Goal: Use online tool/utility: Utilize a website feature to perform a specific function

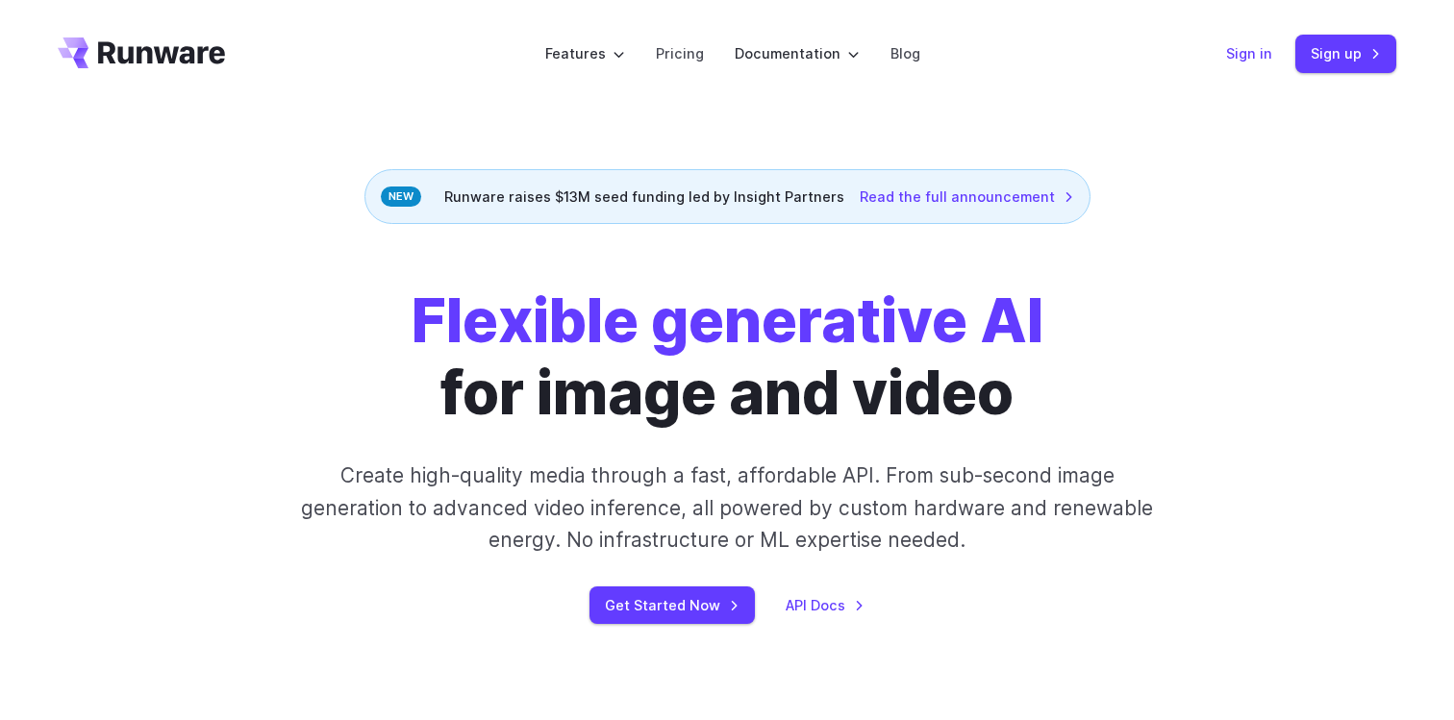
click at [1246, 51] on link "Sign in" at bounding box center [1249, 53] width 46 height 22
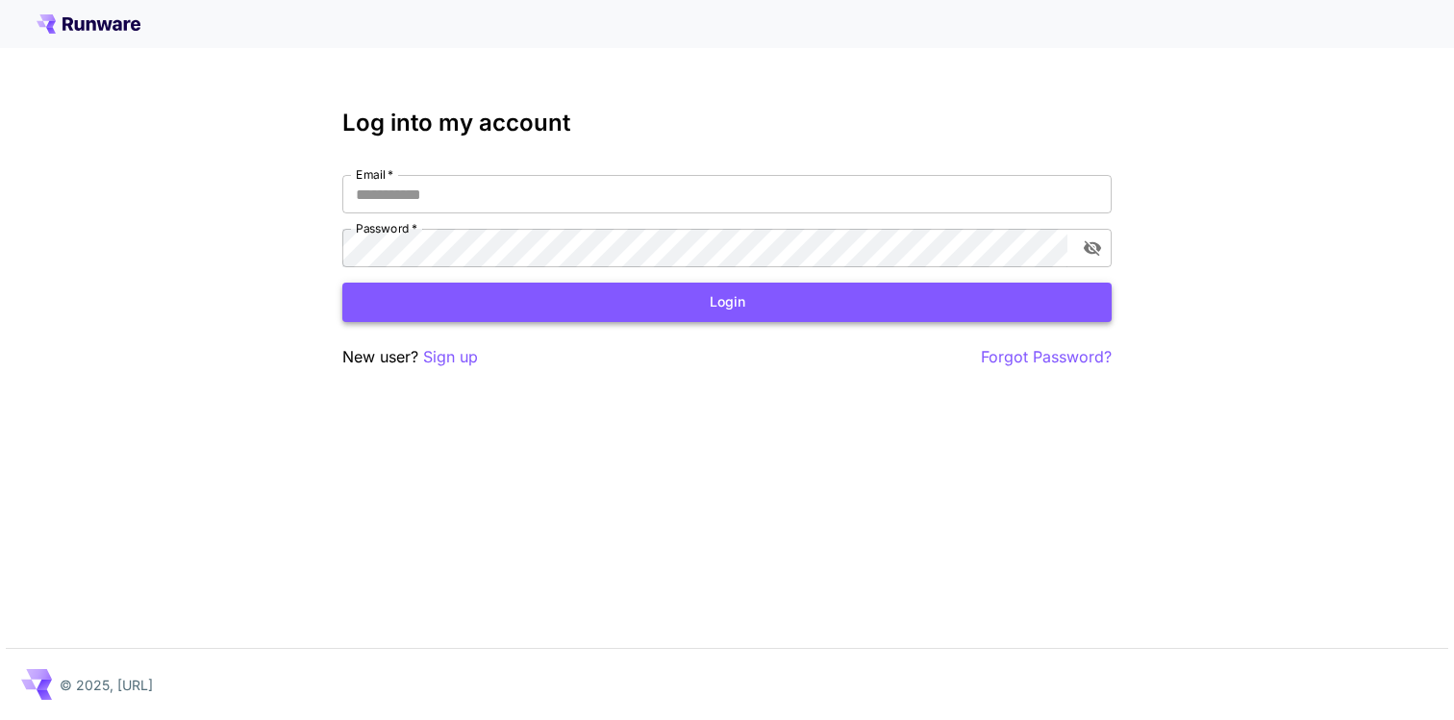
type input "**********"
click at [796, 297] on button "Login" at bounding box center [726, 302] width 769 height 39
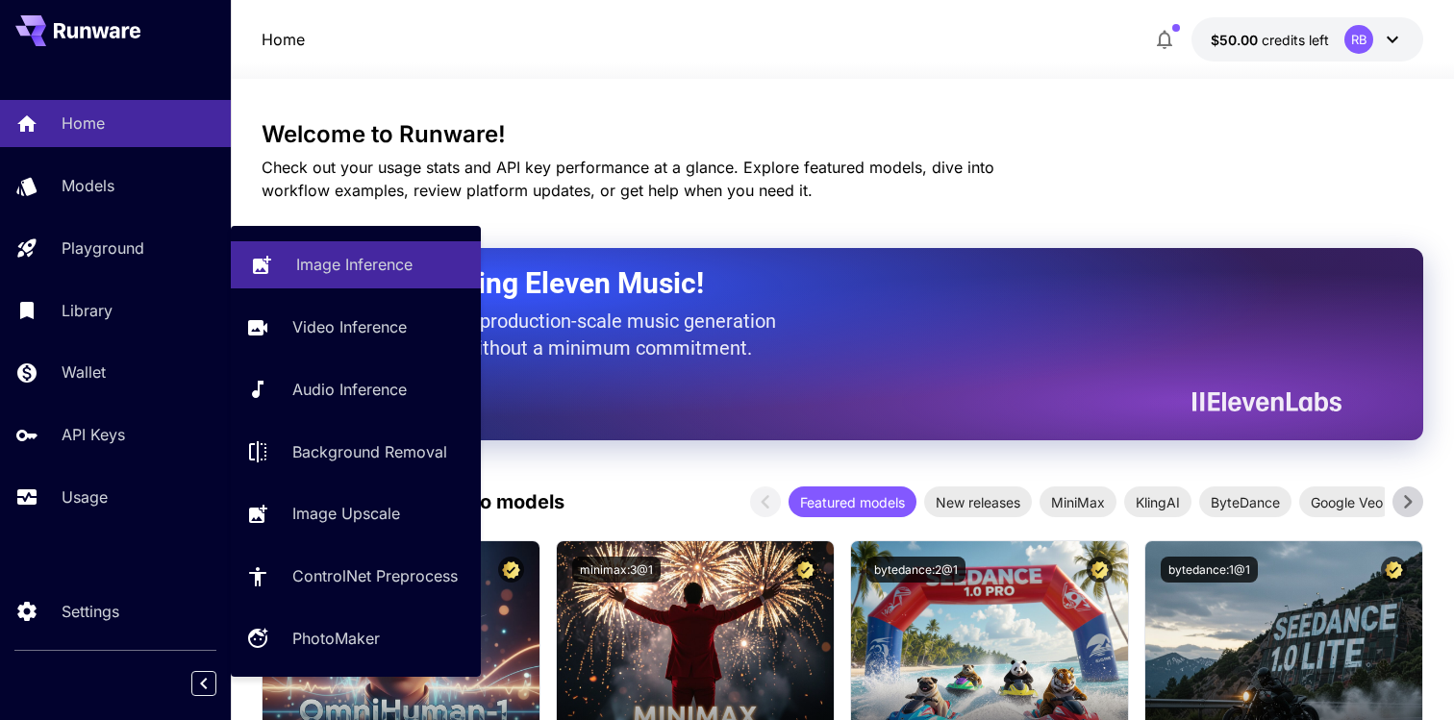
click at [315, 271] on p "Image Inference" at bounding box center [354, 264] width 116 height 23
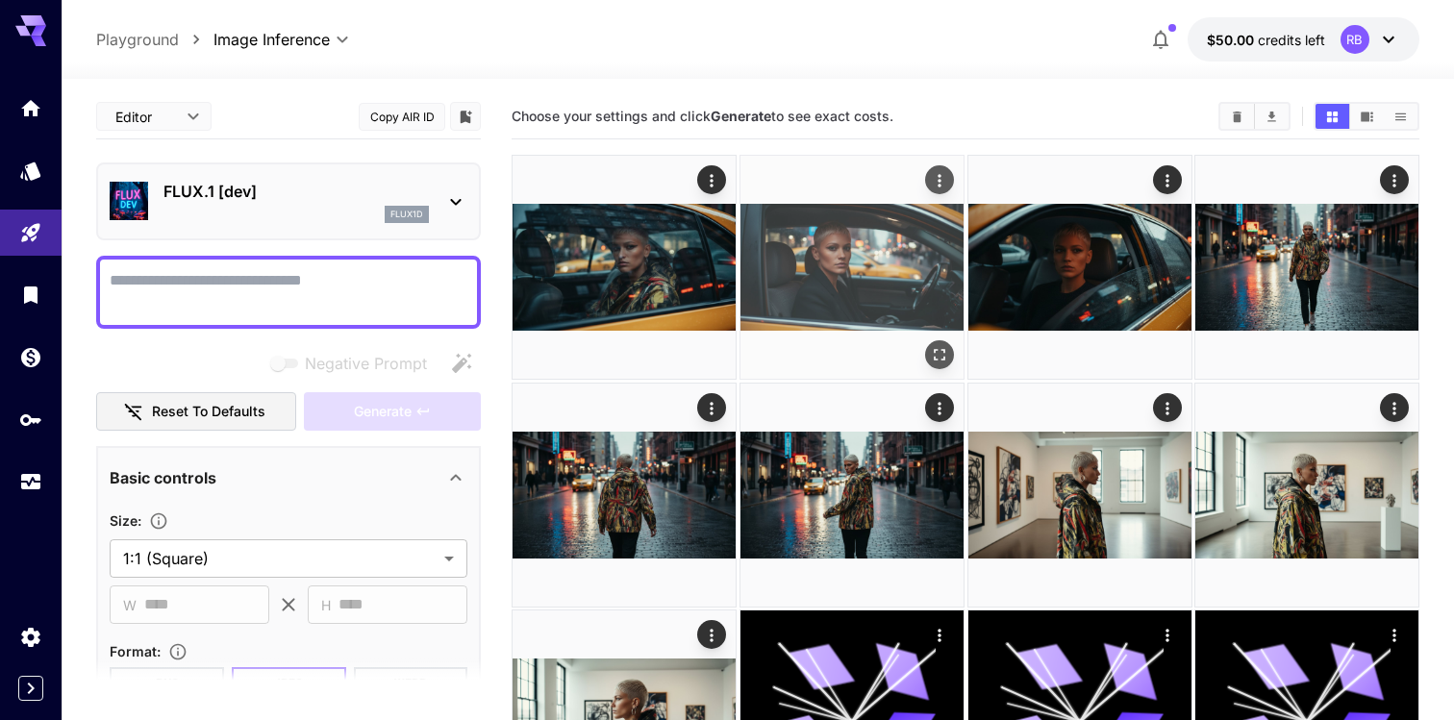
click at [848, 279] on img at bounding box center [851, 267] width 223 height 223
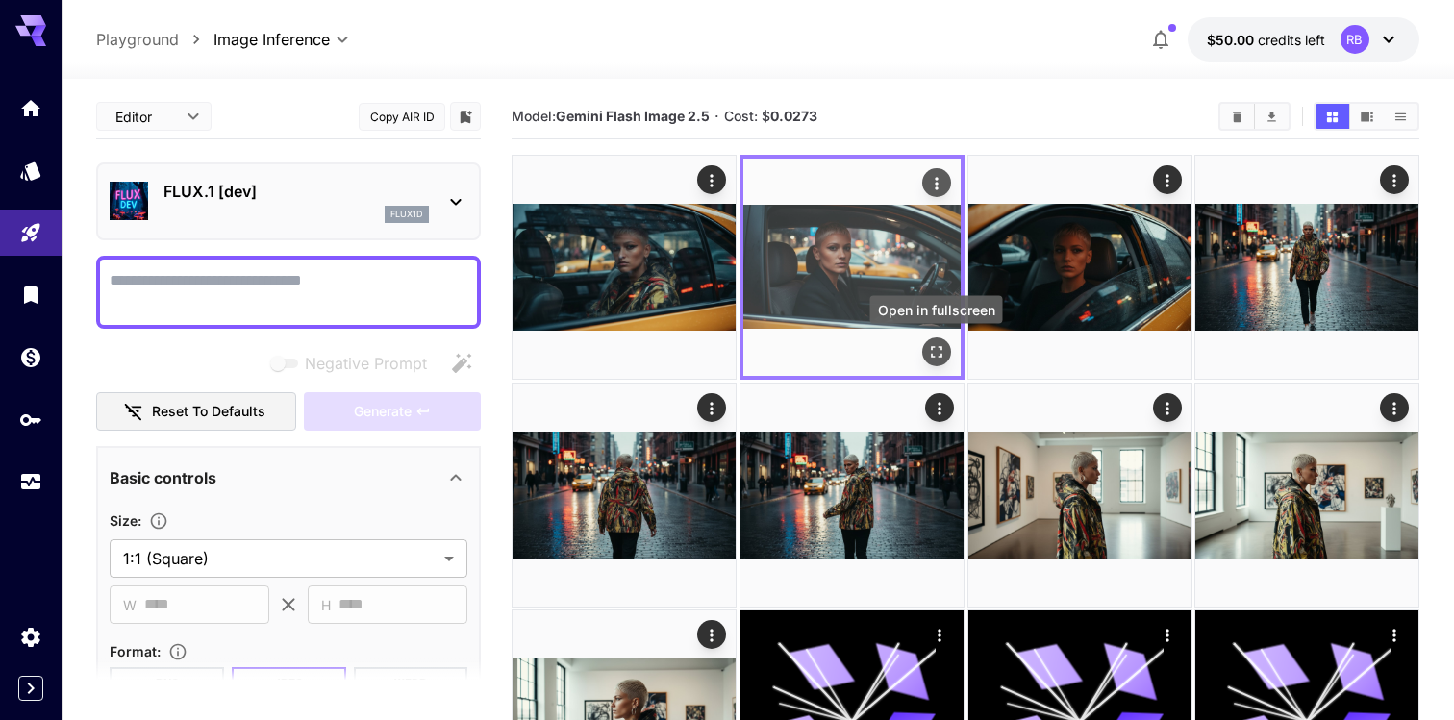
click at [936, 345] on icon "Open in fullscreen" at bounding box center [935, 351] width 19 height 19
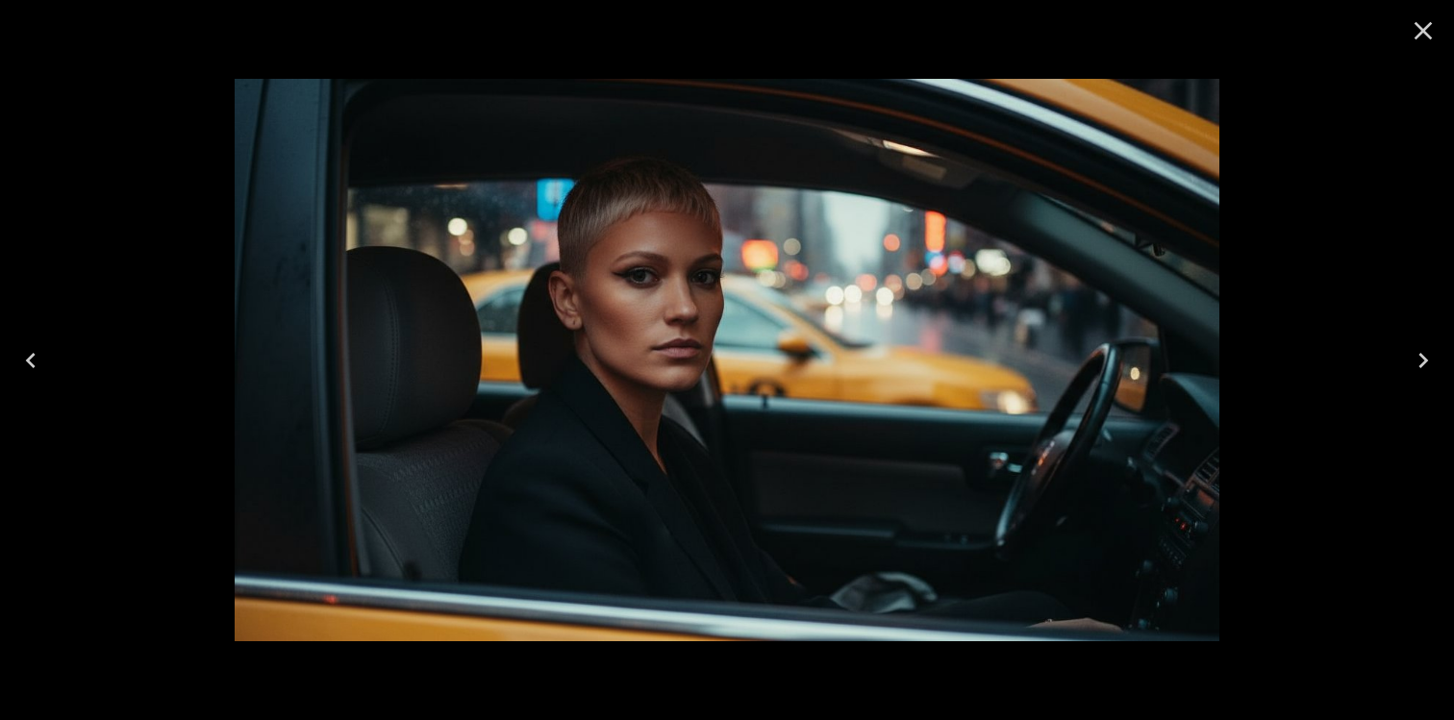
click at [1430, 33] on icon "Close" at bounding box center [1422, 30] width 31 height 31
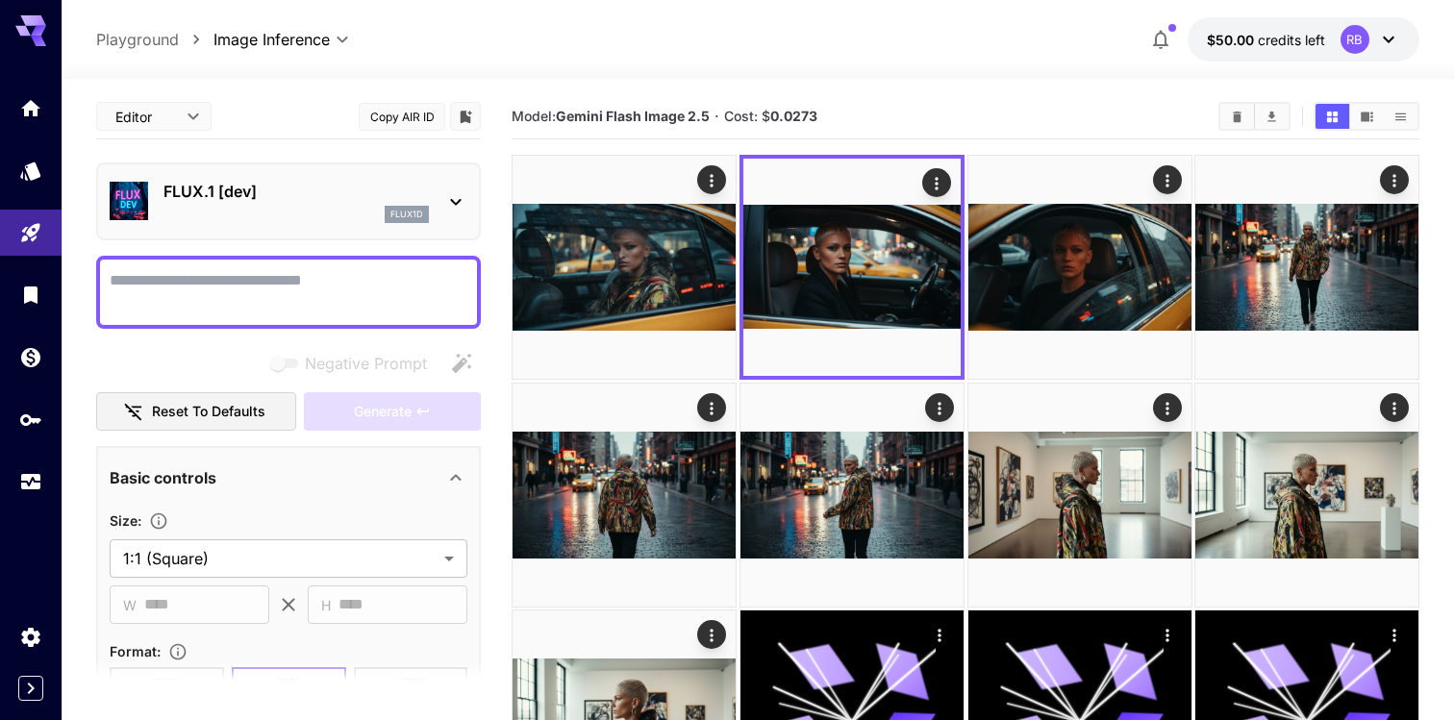
click at [362, 208] on div "flux1d" at bounding box center [295, 214] width 265 height 17
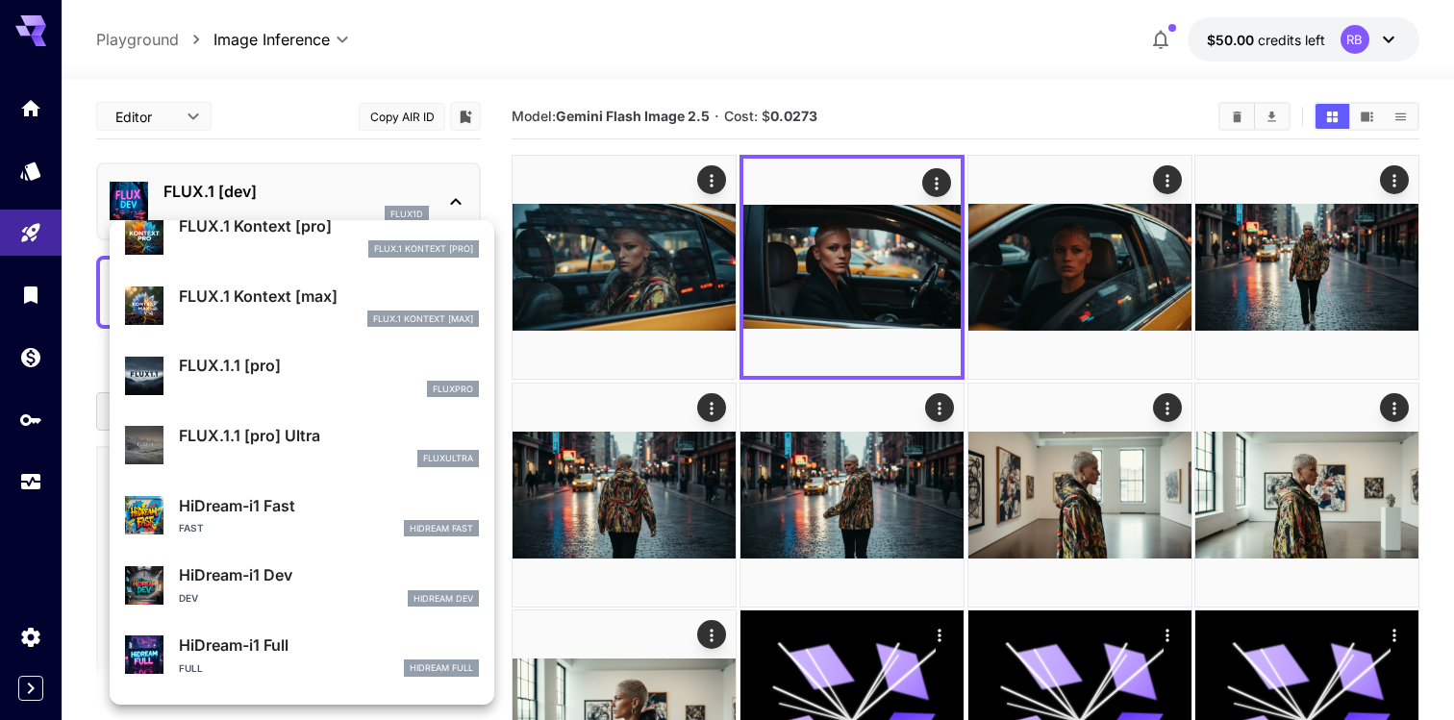
scroll to position [1308, 0]
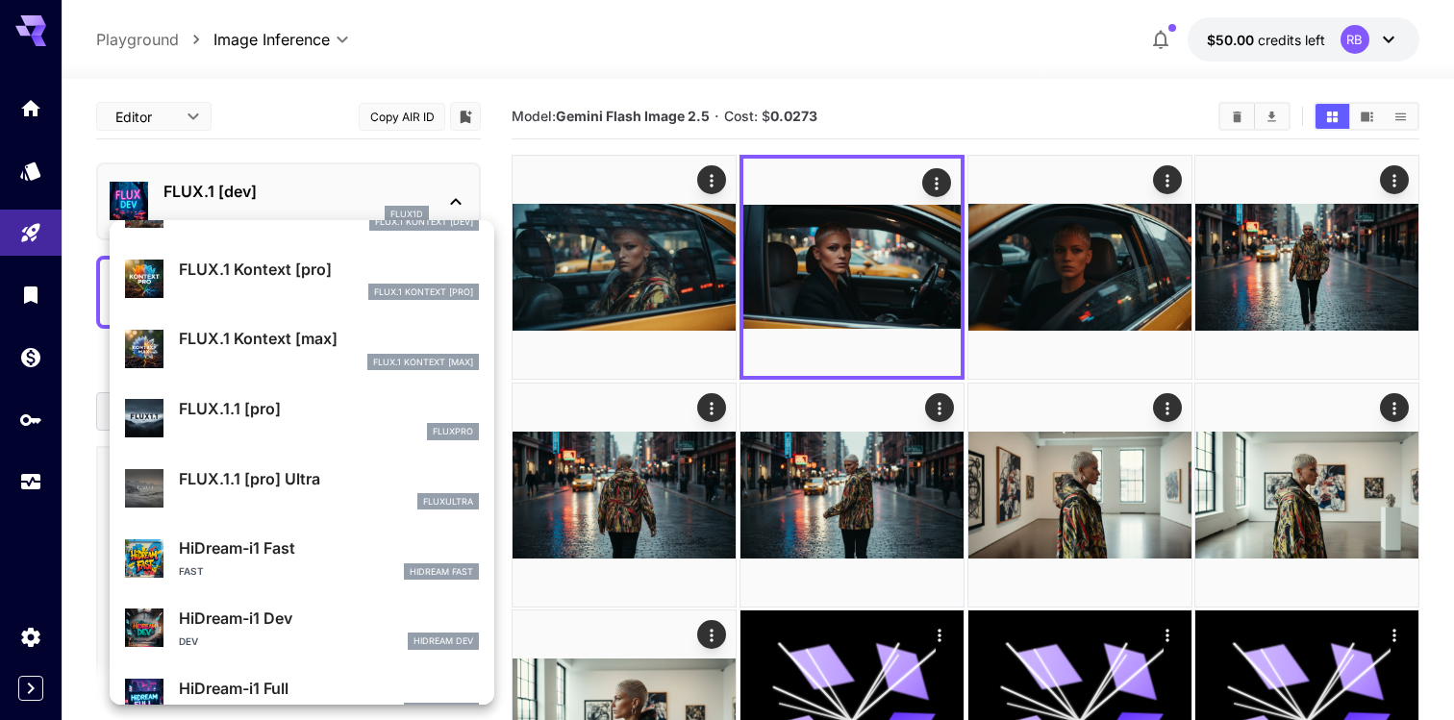
click at [342, 364] on div "FLUX.1 Kontext [max]" at bounding box center [329, 362] width 300 height 17
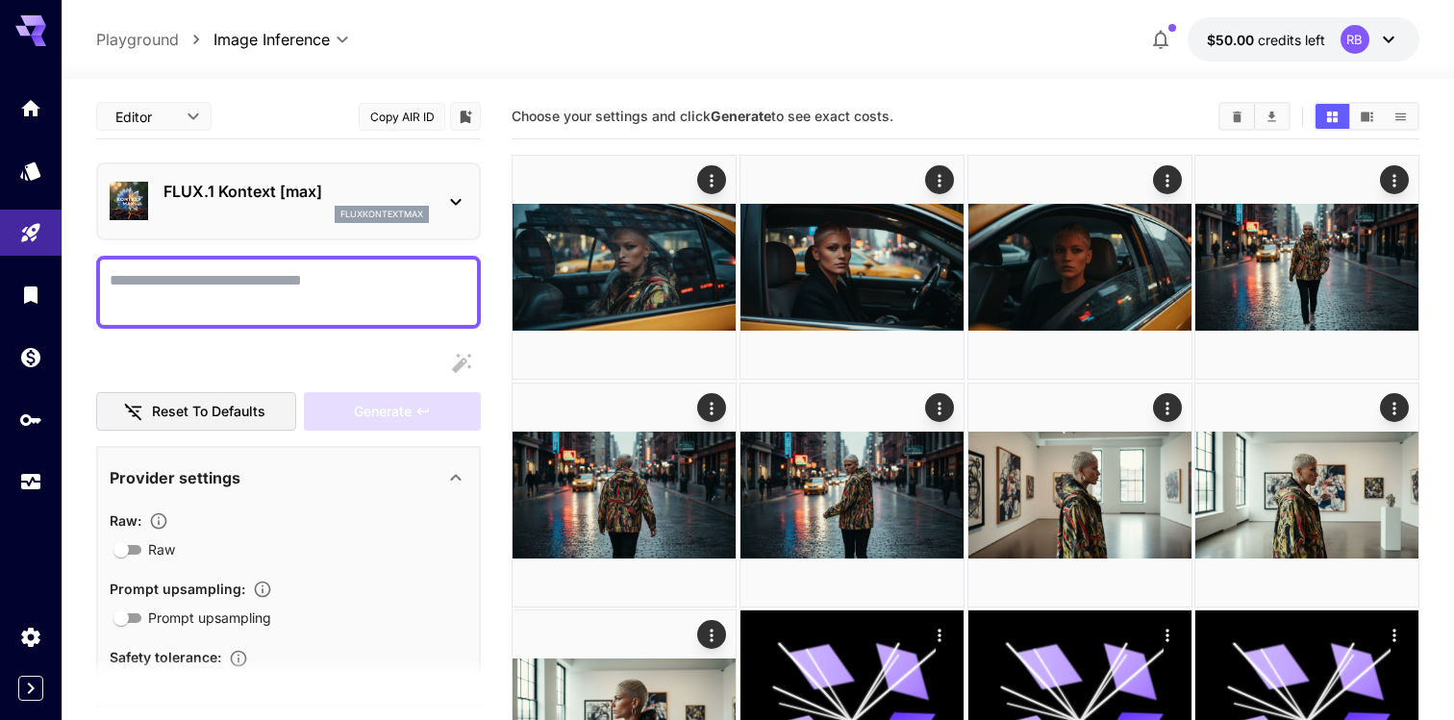
click at [316, 294] on textarea "Raw" at bounding box center [289, 292] width 358 height 46
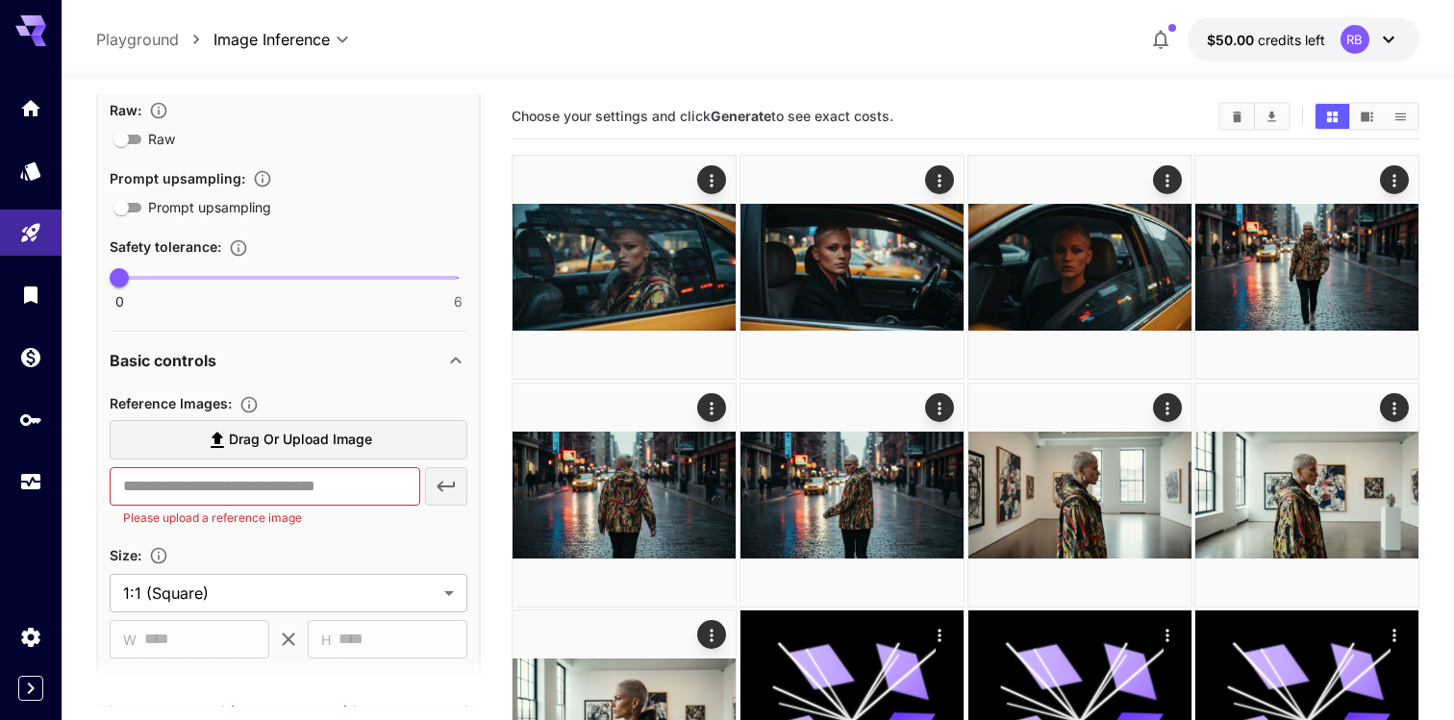
scroll to position [411, 0]
click at [286, 443] on span "Drag or upload image" at bounding box center [300, 439] width 143 height 24
click at [0, 0] on input "Drag or upload image" at bounding box center [0, 0] width 0 height 0
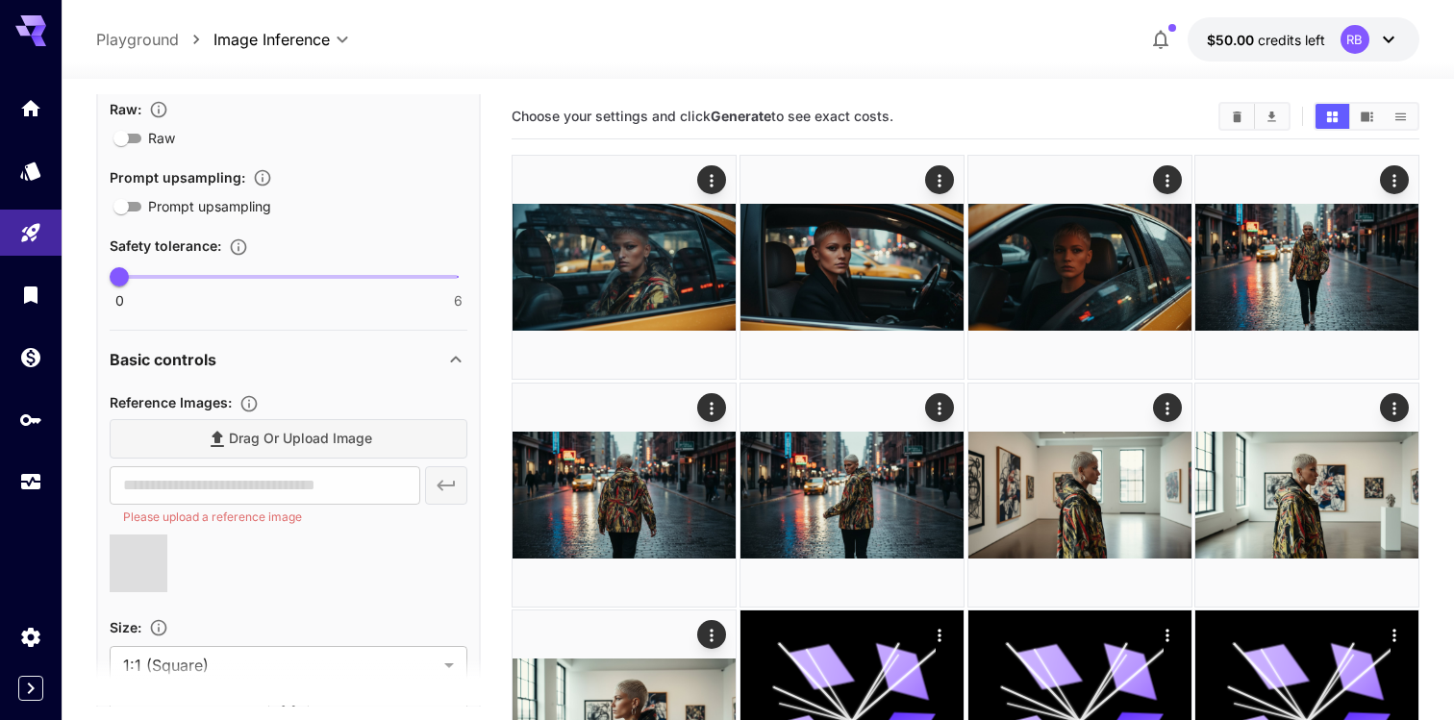
type input "**********"
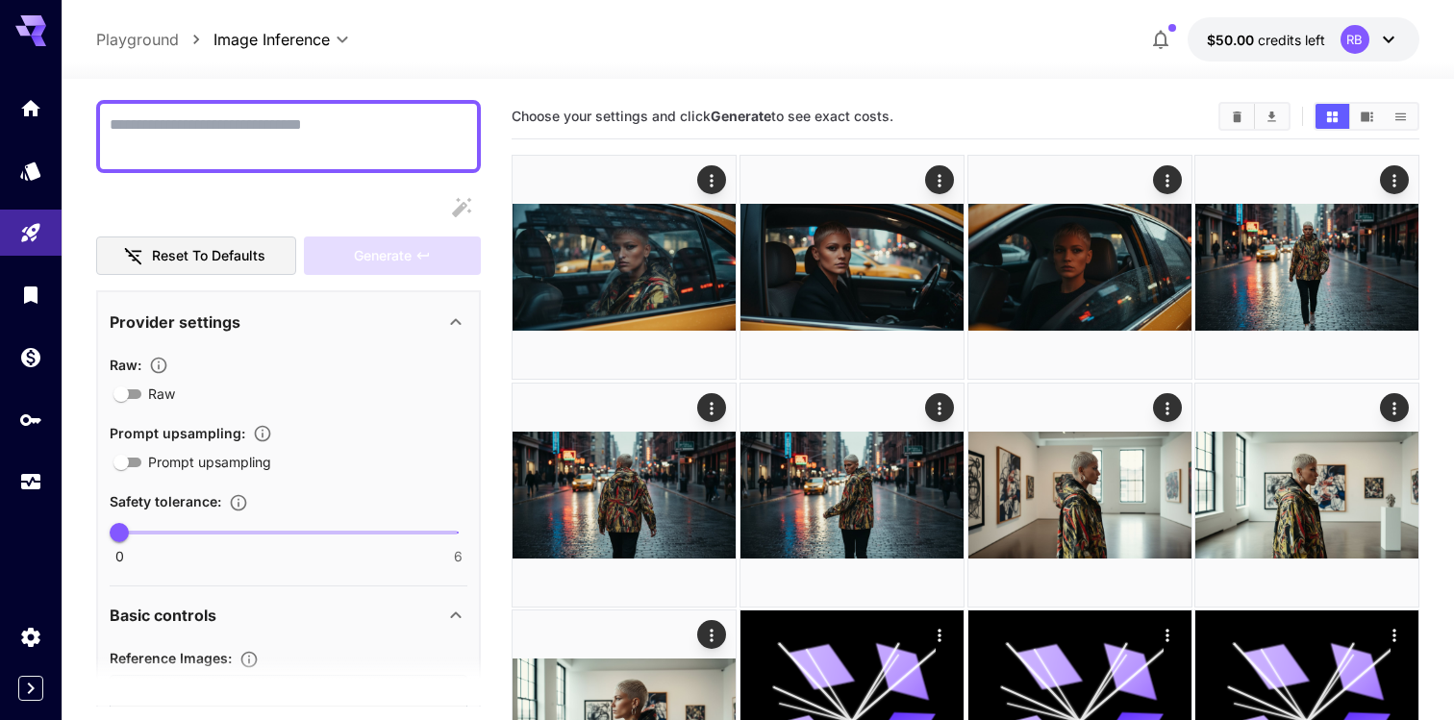
scroll to position [96, 0]
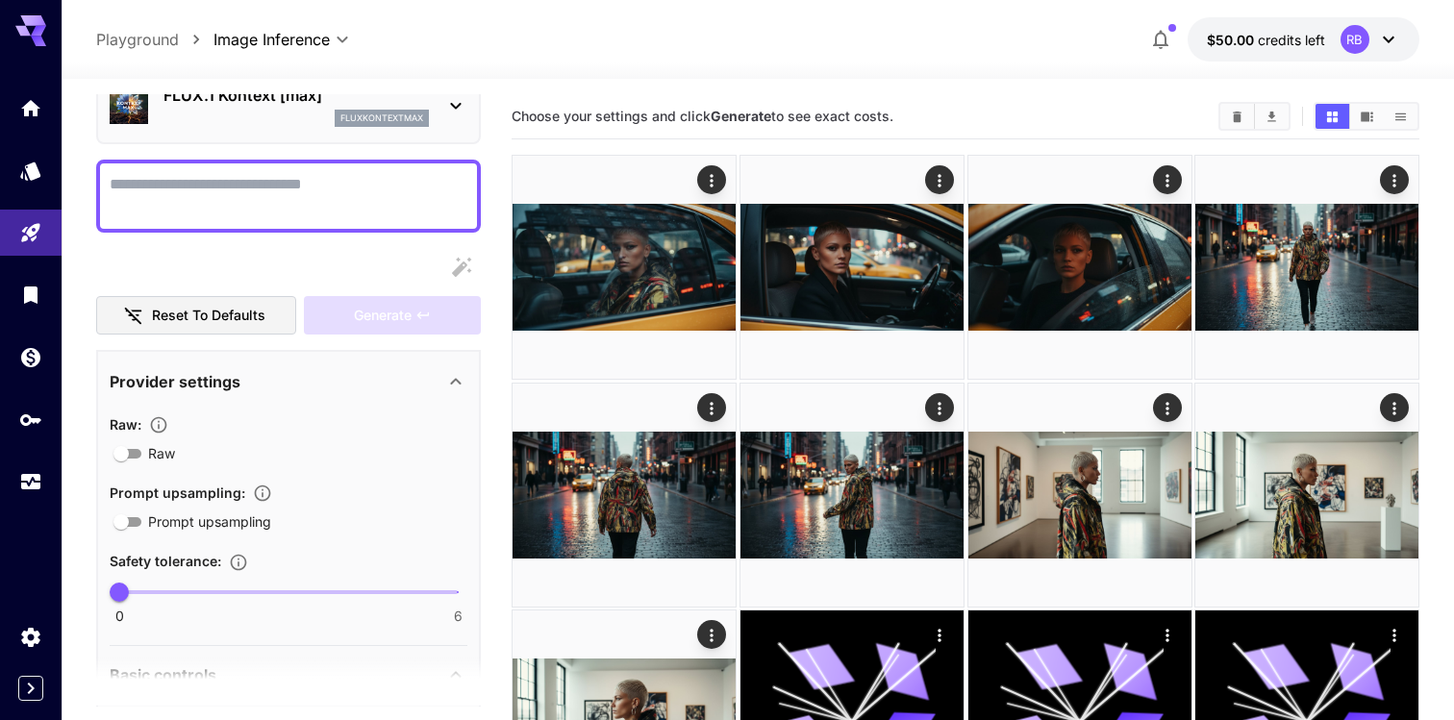
click at [320, 194] on textarea "Raw" at bounding box center [289, 196] width 358 height 46
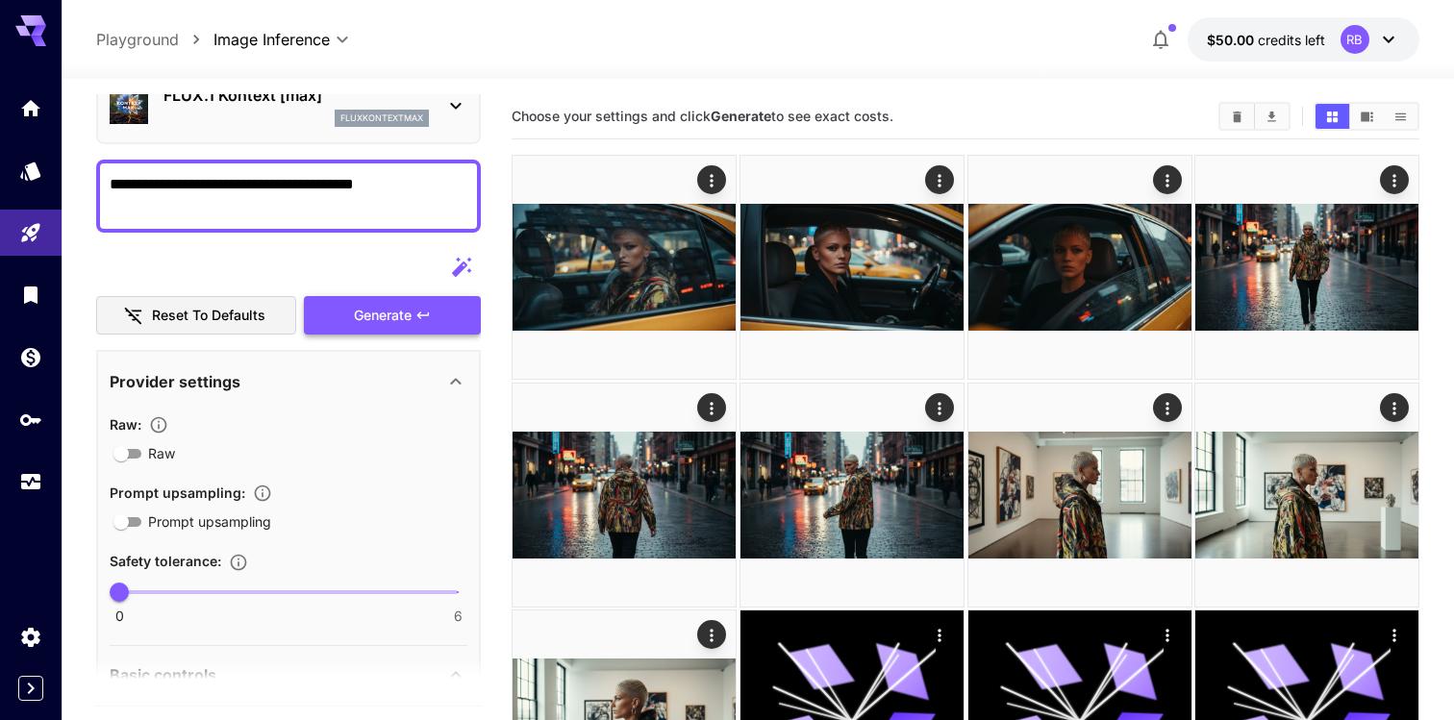
type textarea "**********"
click at [428, 321] on icon "button" at bounding box center [422, 315] width 15 height 15
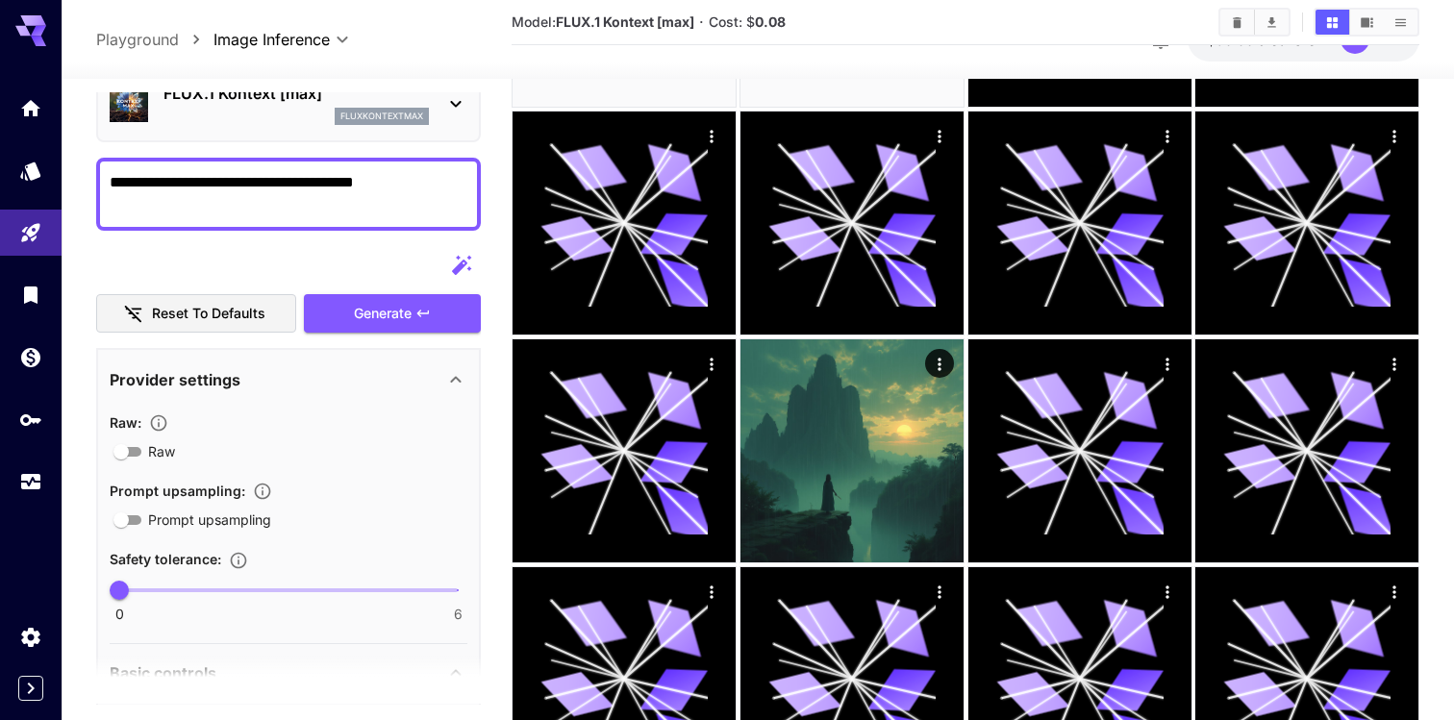
scroll to position [730, 0]
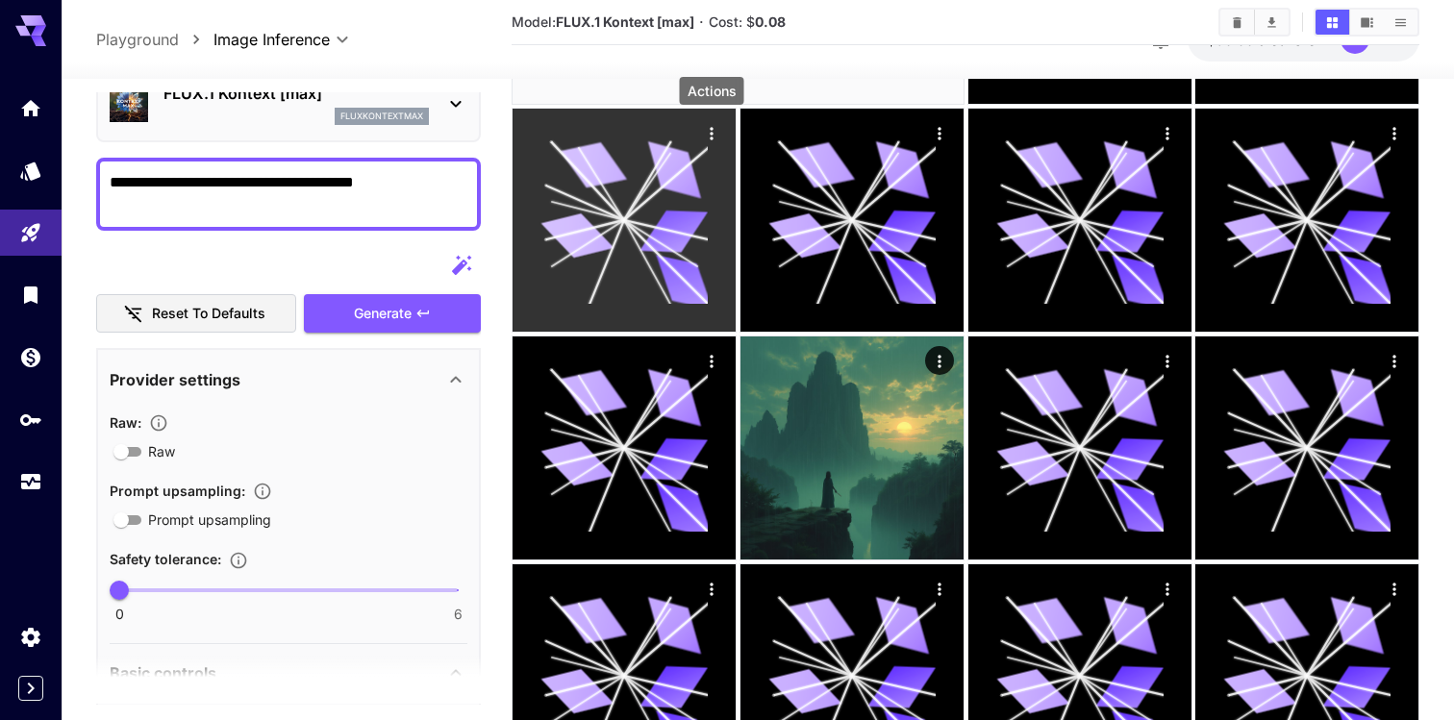
click at [702, 136] on icon "Actions" at bounding box center [711, 133] width 19 height 19
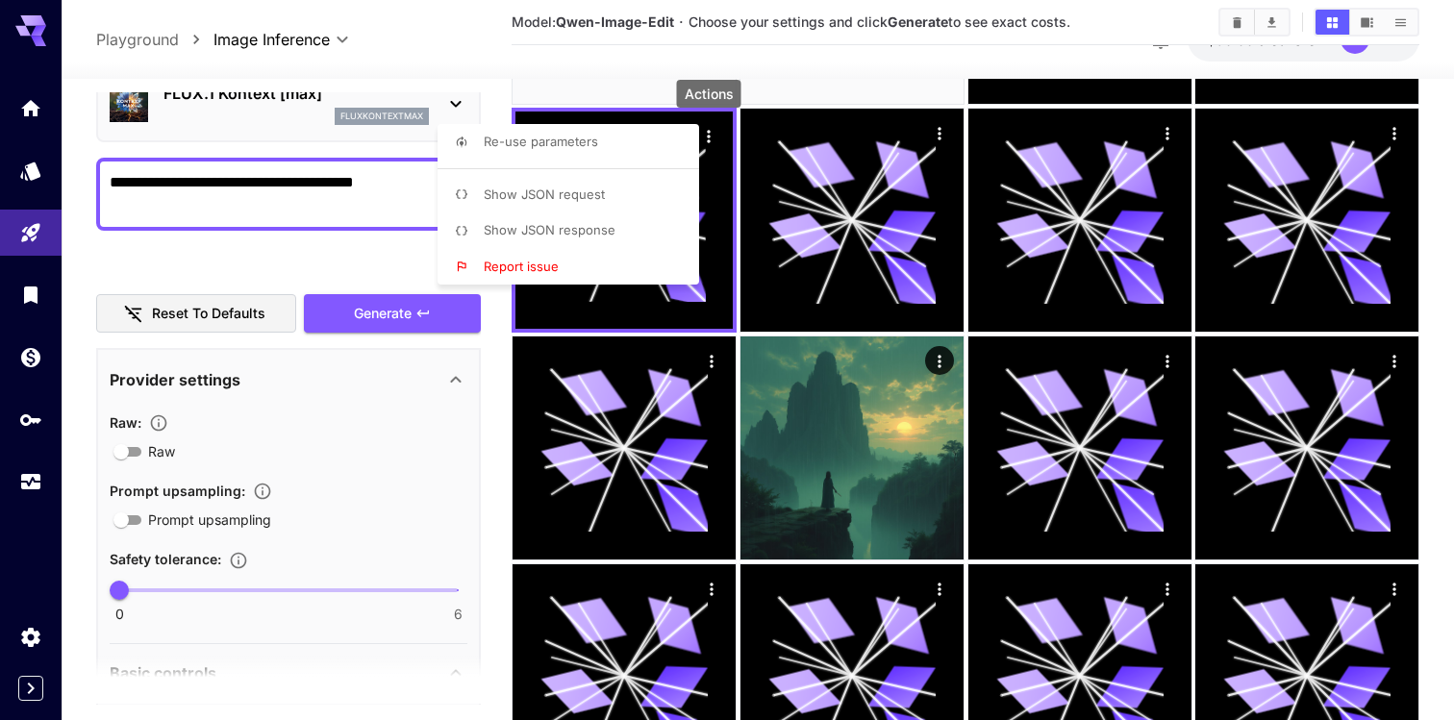
click at [714, 184] on div at bounding box center [727, 360] width 1454 height 720
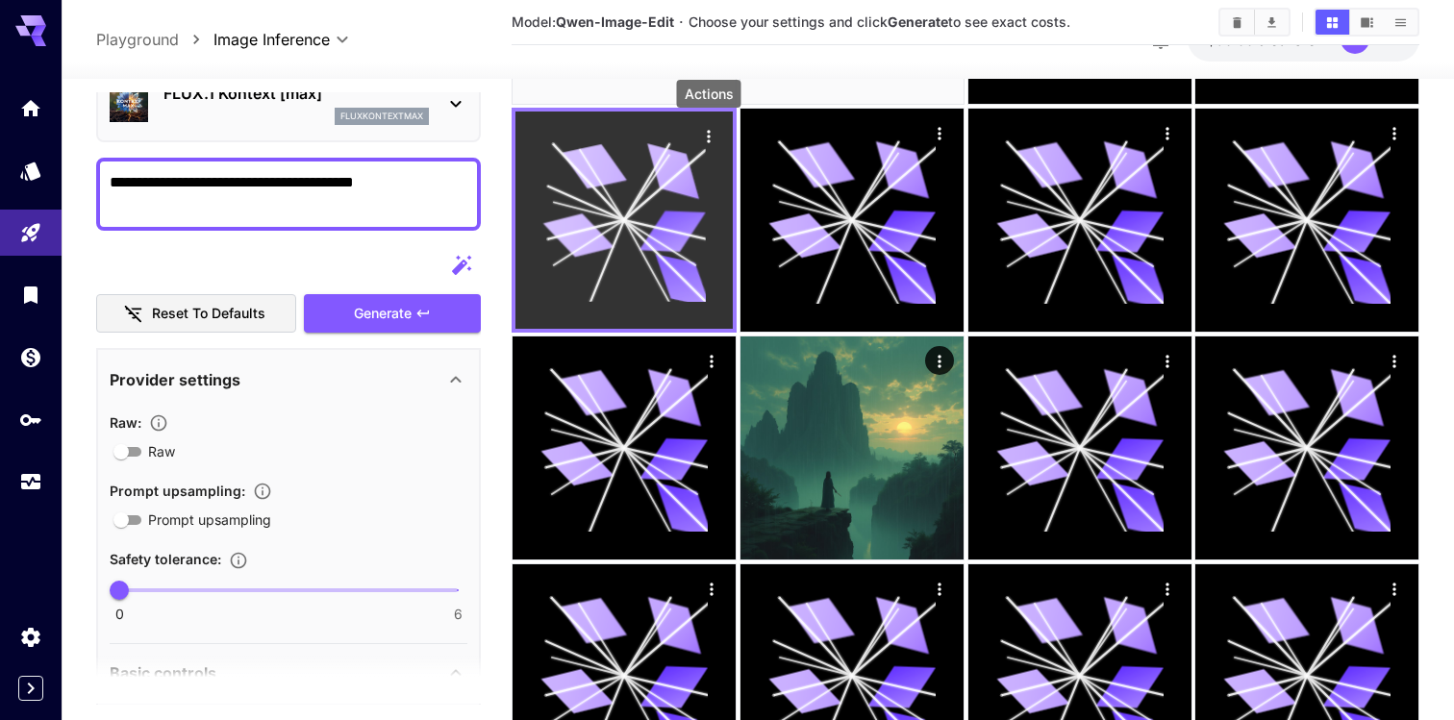
click at [714, 139] on icon "Actions" at bounding box center [708, 136] width 19 height 19
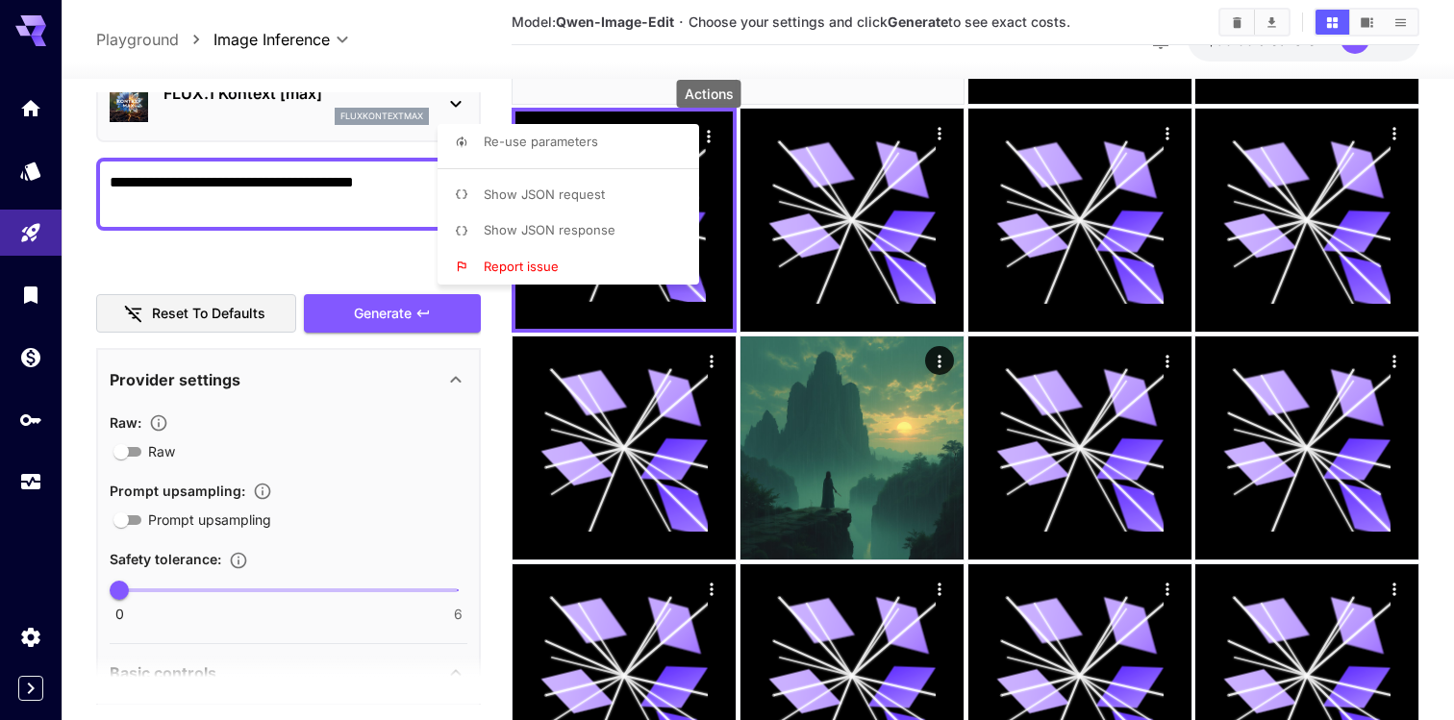
click at [792, 176] on div at bounding box center [727, 360] width 1454 height 720
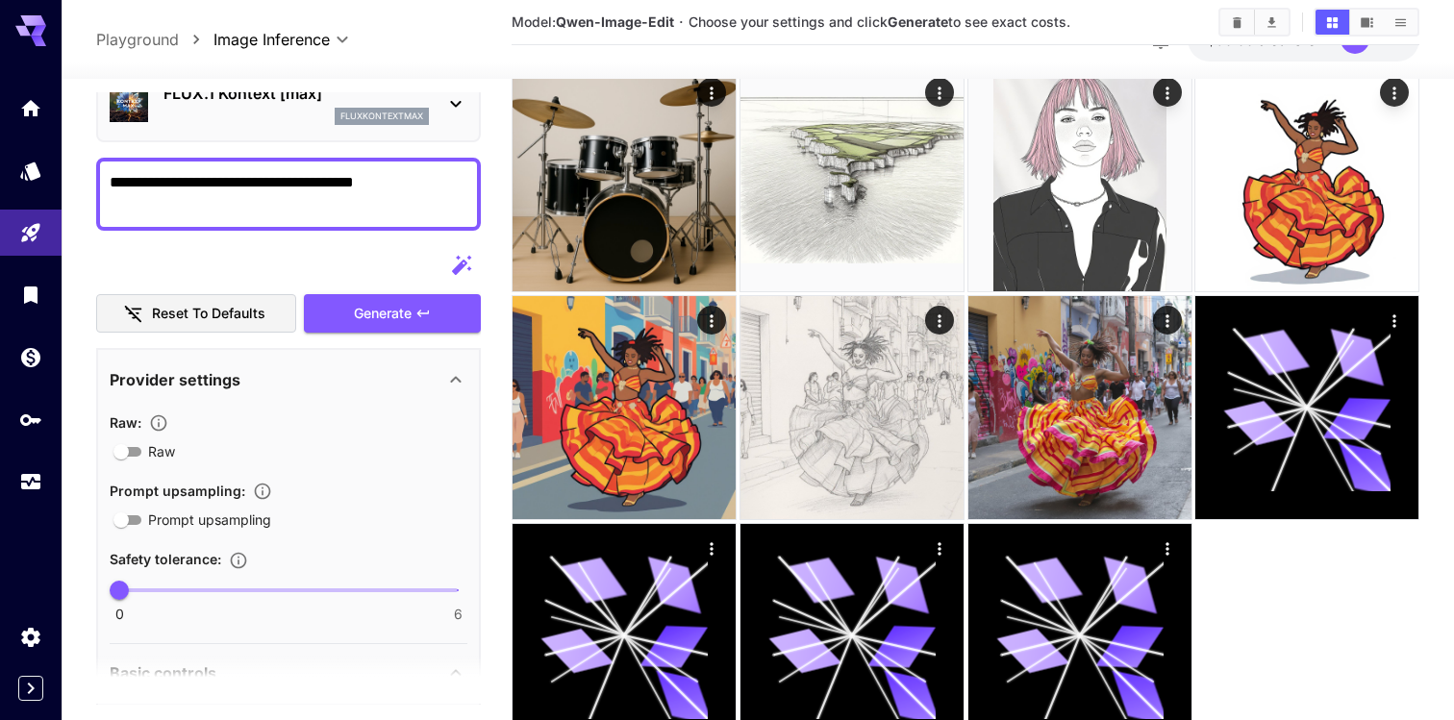
scroll to position [1458, 0]
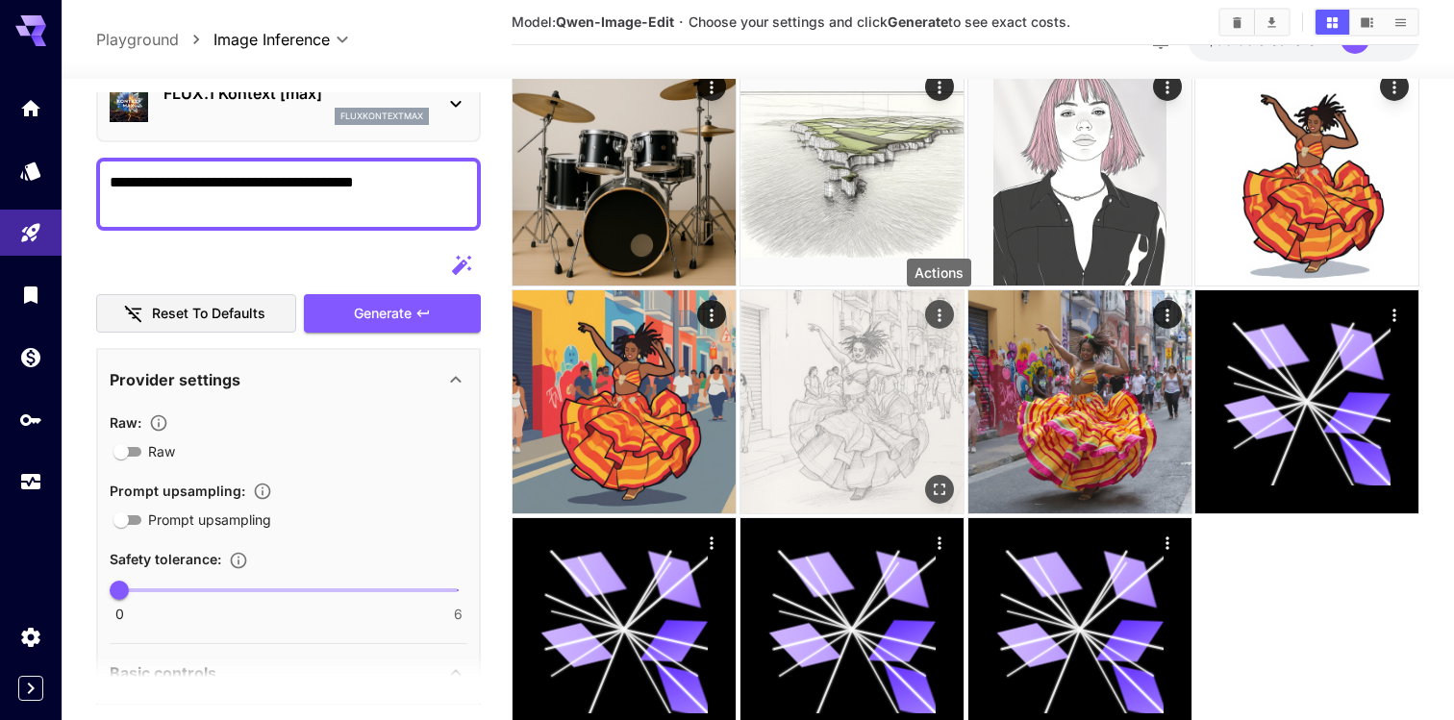
click at [942, 319] on icon "Actions" at bounding box center [938, 315] width 19 height 19
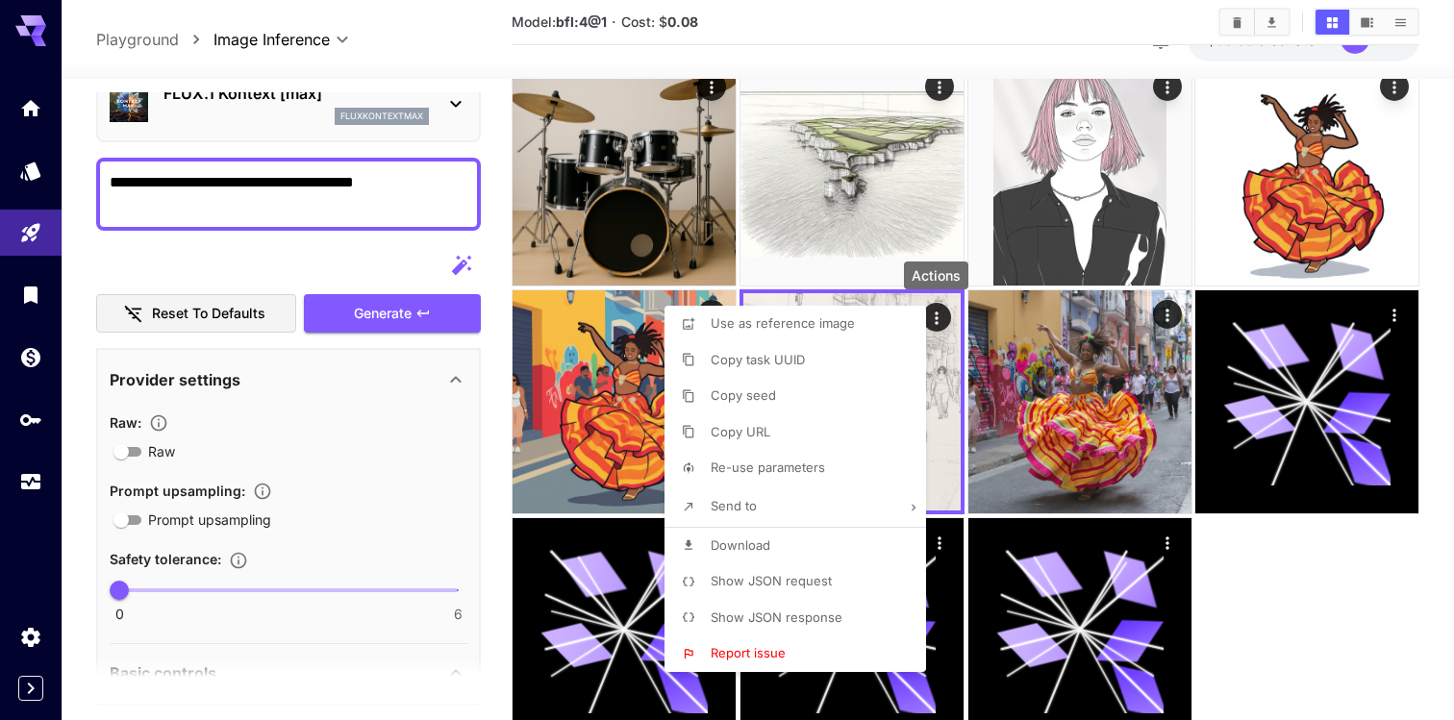
click at [959, 424] on div at bounding box center [727, 360] width 1454 height 720
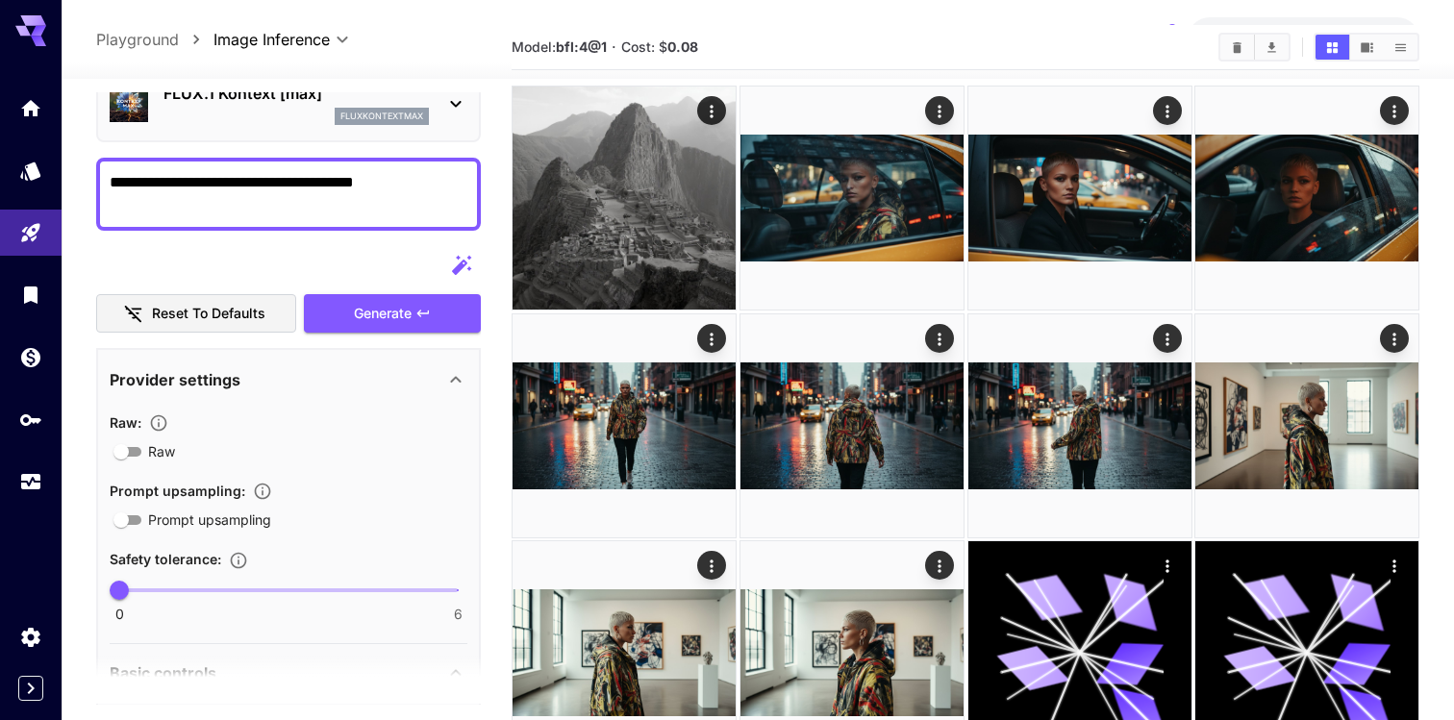
scroll to position [0, 0]
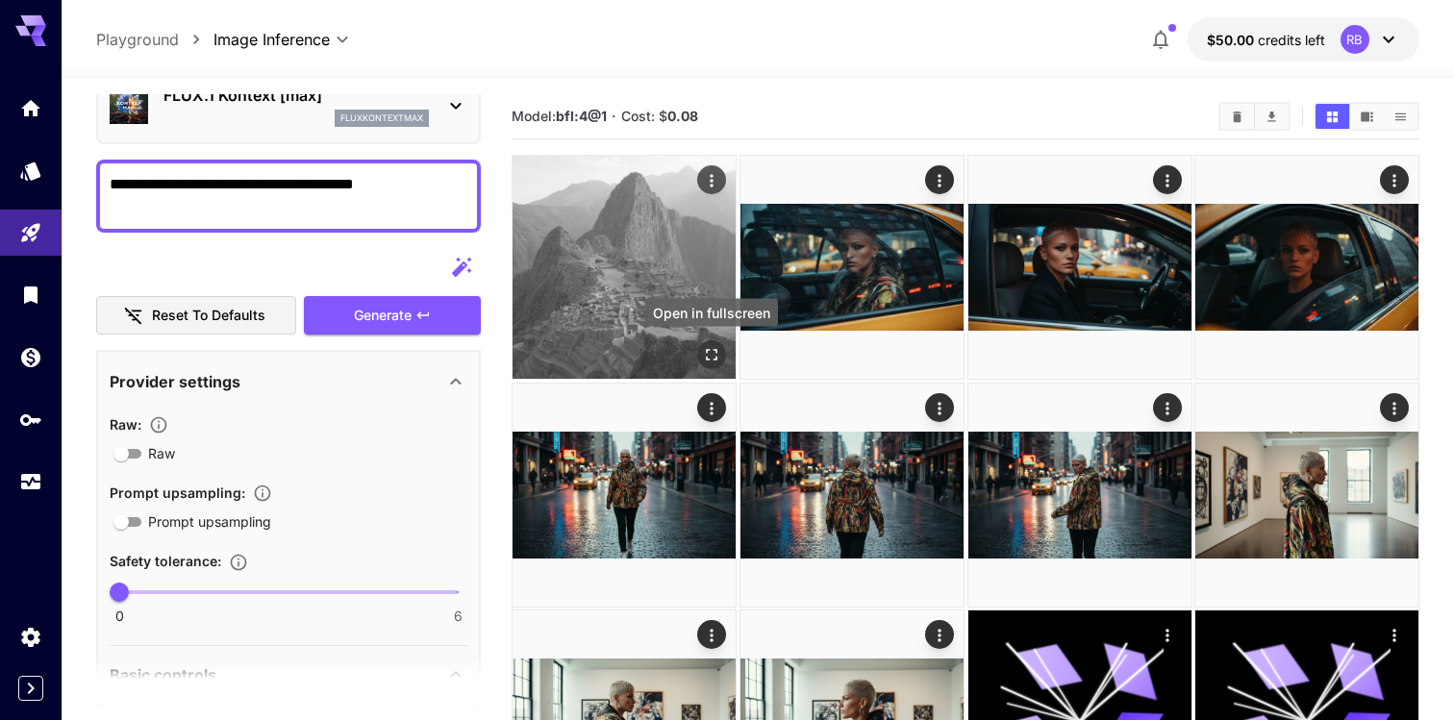
click at [710, 349] on icon "Open in fullscreen" at bounding box center [711, 354] width 19 height 19
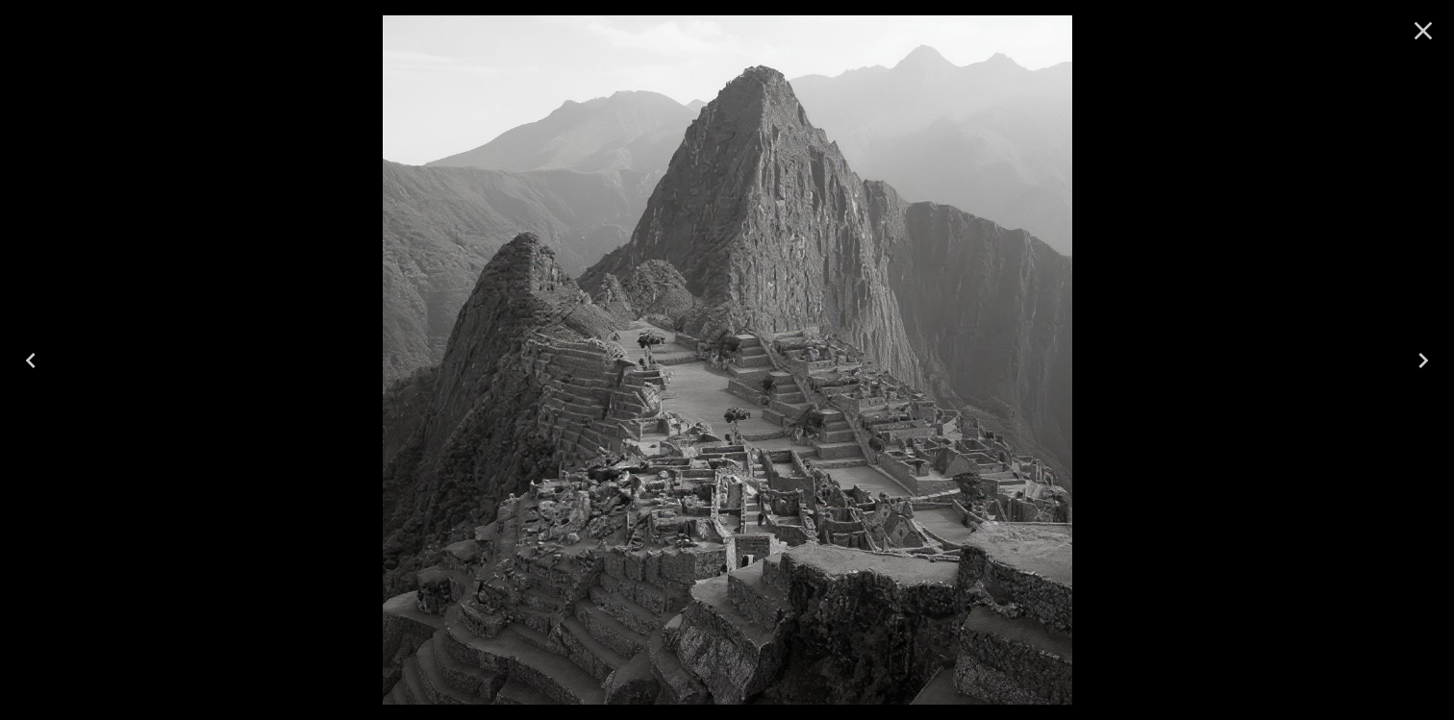
click at [1425, 27] on icon "Close" at bounding box center [1423, 31] width 18 height 18
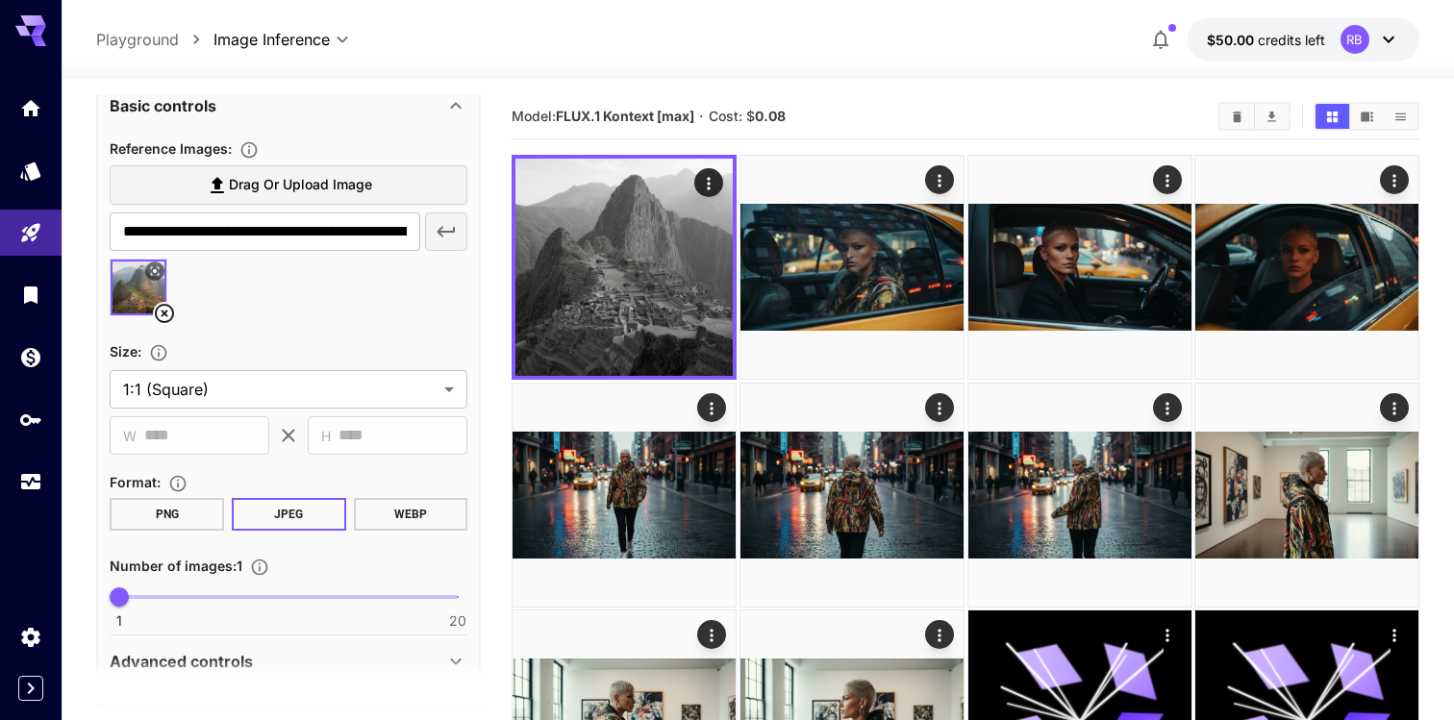
scroll to position [663, 0]
click at [359, 187] on span "Drag or upload image" at bounding box center [300, 187] width 143 height 24
click at [0, 0] on input "Drag or upload image" at bounding box center [0, 0] width 0 height 0
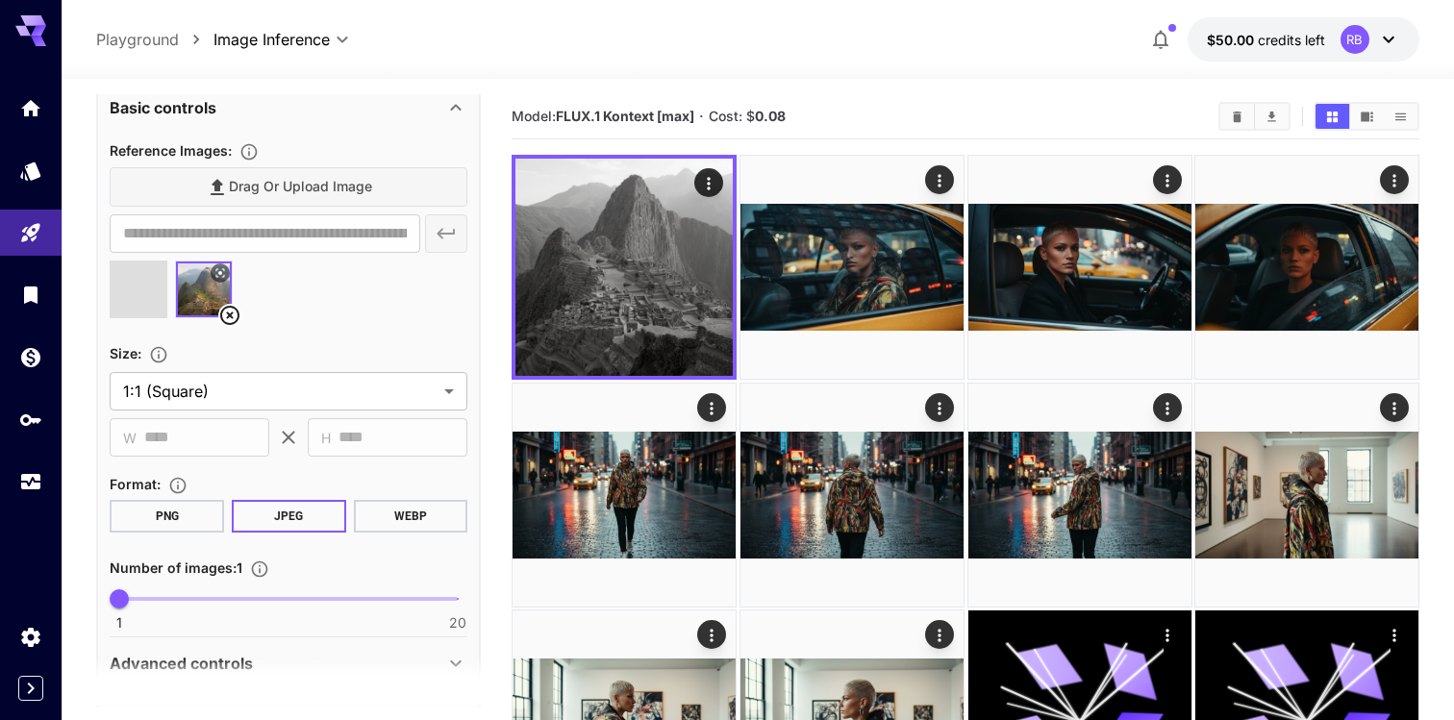
type input "**********"
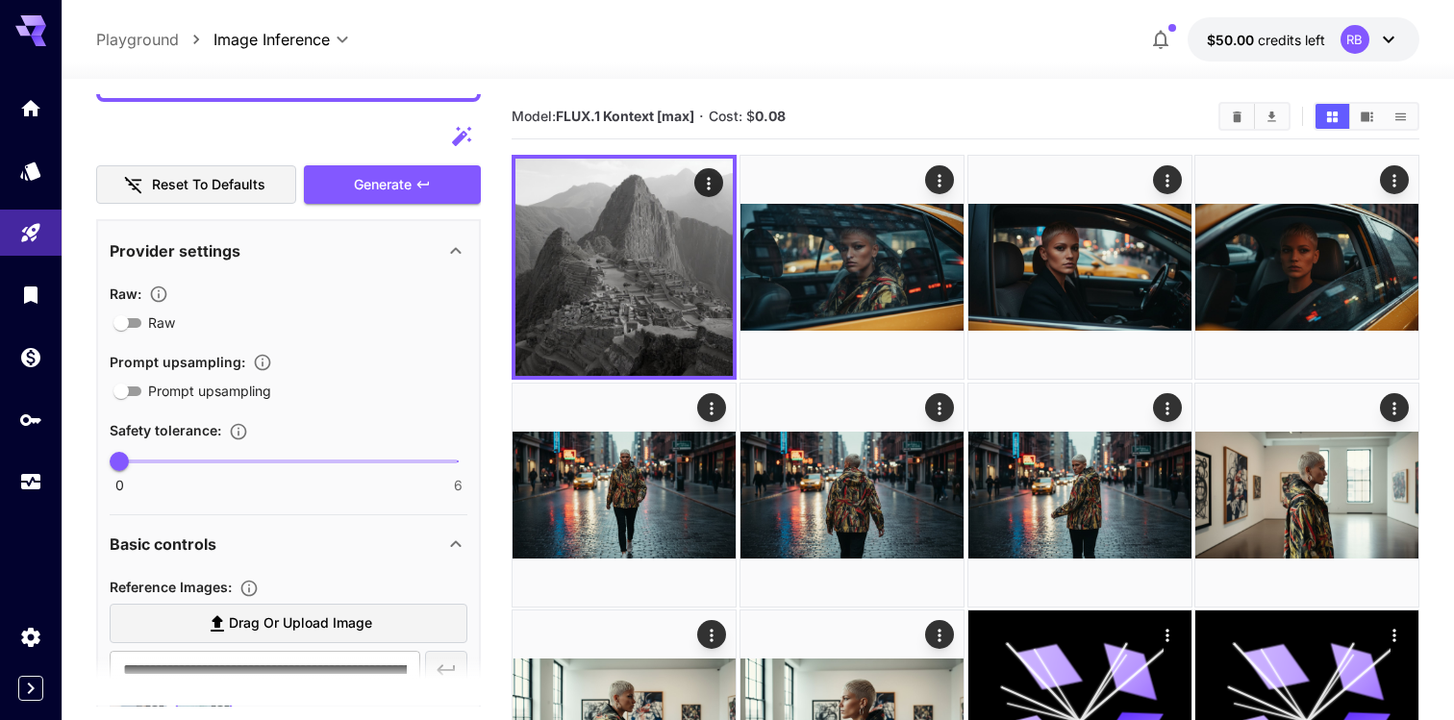
scroll to position [0, 0]
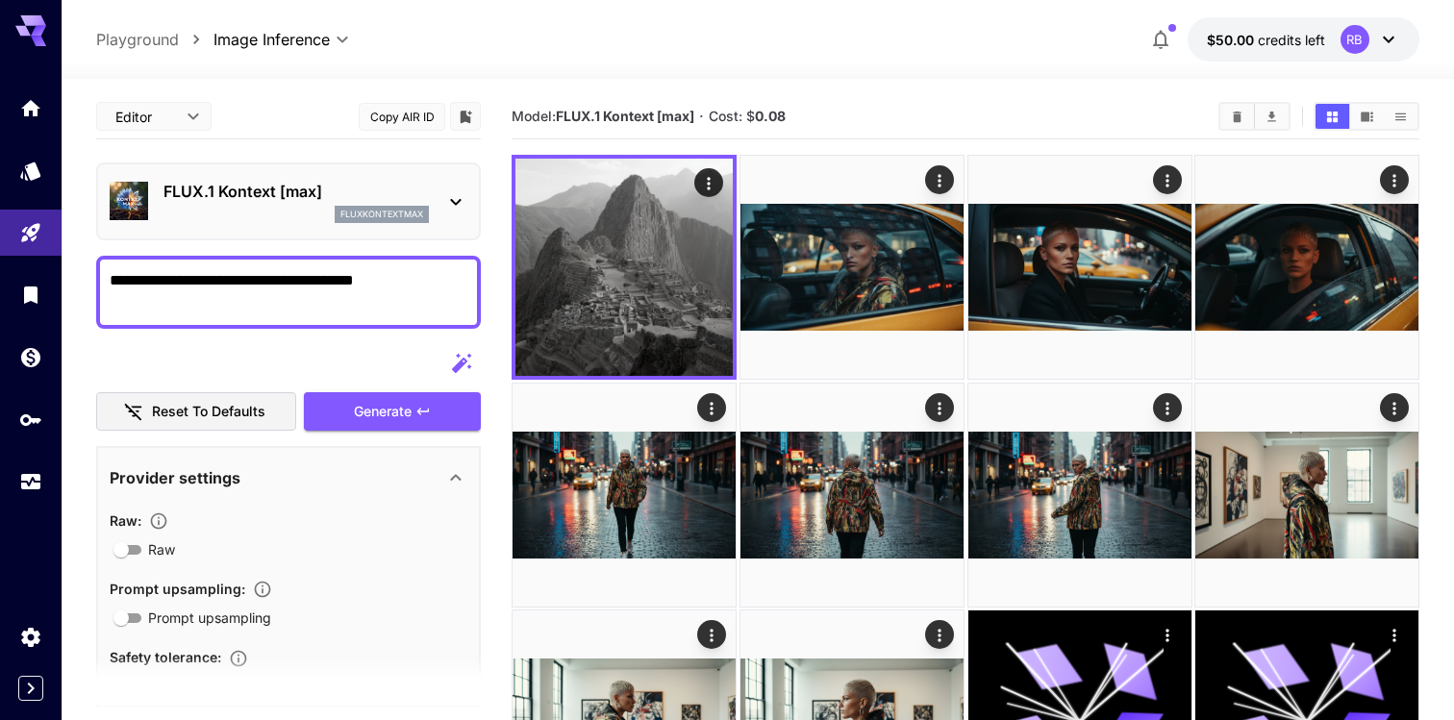
click at [445, 286] on textarea "**********" at bounding box center [289, 292] width 358 height 46
type textarea "**********"
click at [408, 419] on span "Generate" at bounding box center [383, 412] width 58 height 24
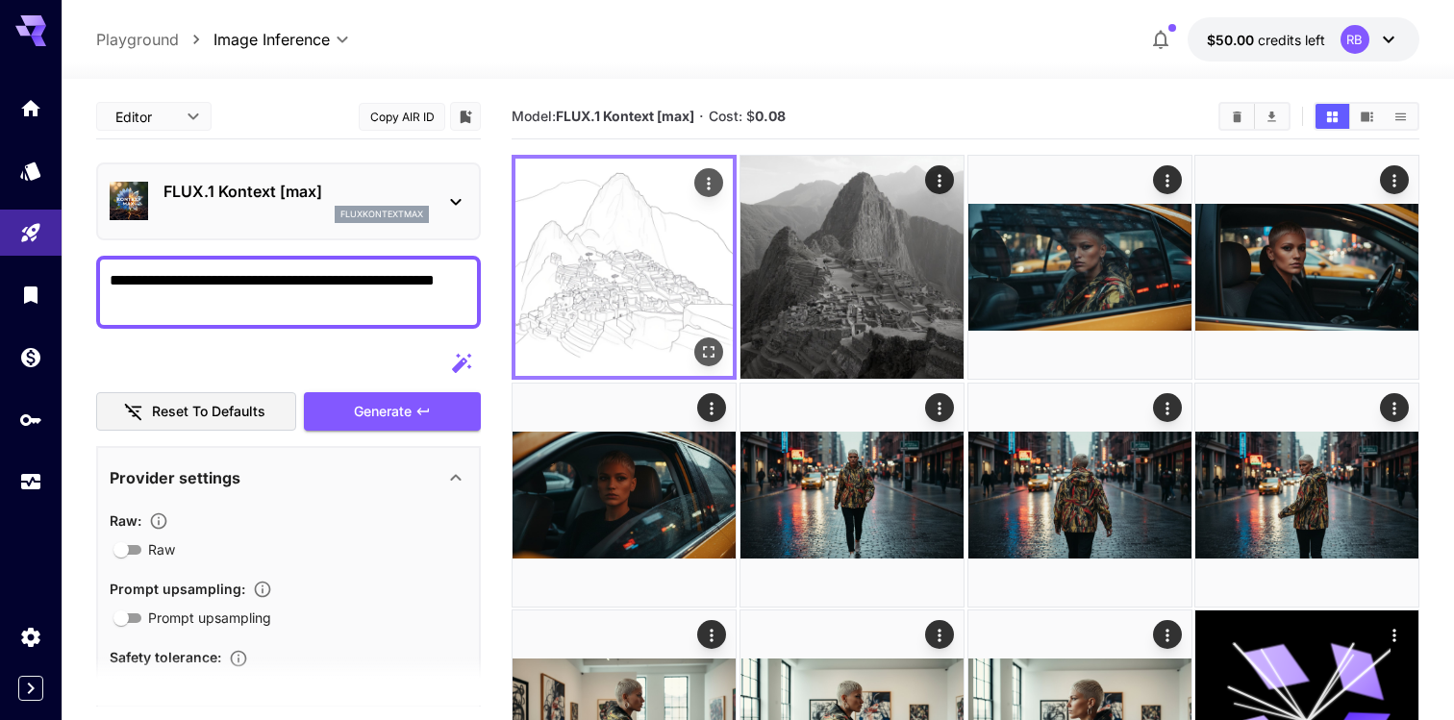
click at [652, 237] on img at bounding box center [623, 267] width 217 height 217
click at [706, 352] on icon "Open in fullscreen" at bounding box center [708, 351] width 19 height 19
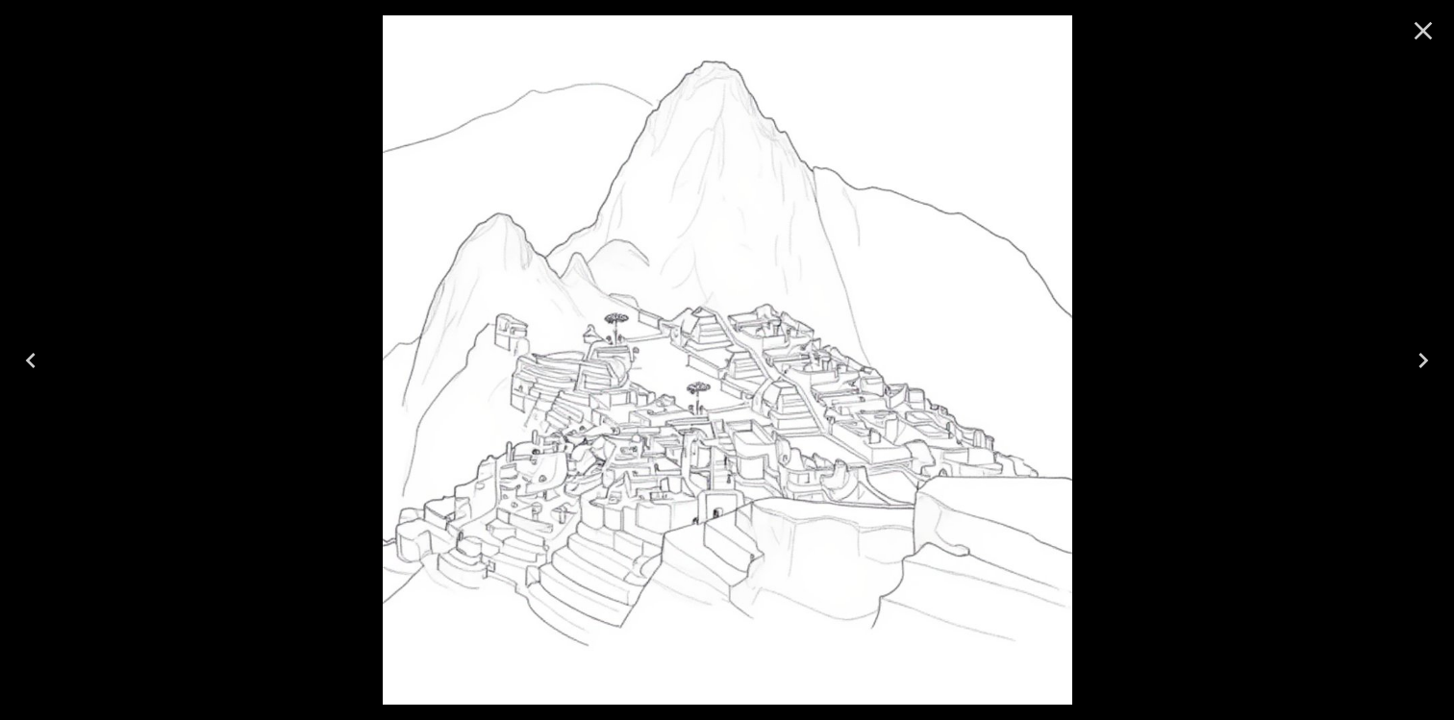
click at [1419, 37] on icon "Close" at bounding box center [1422, 30] width 31 height 31
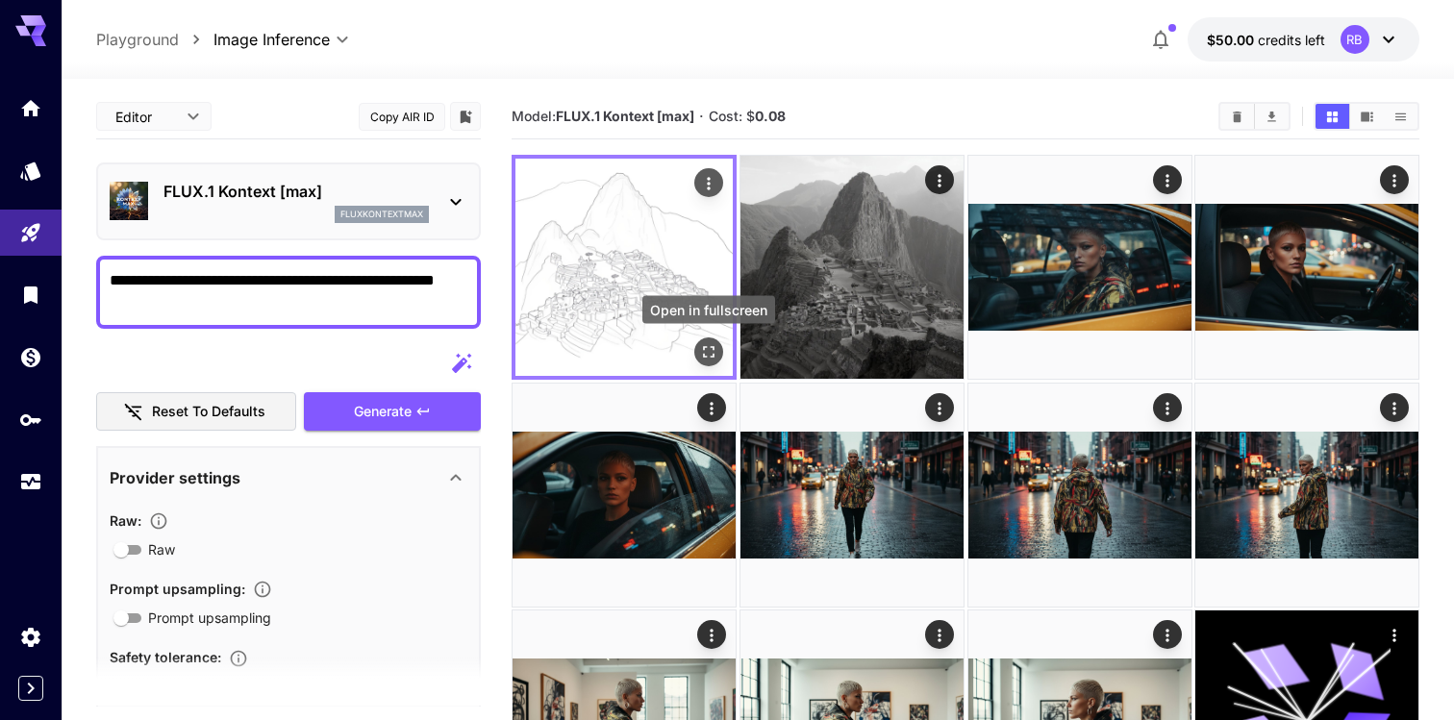
click at [717, 353] on button "Open in fullscreen" at bounding box center [708, 351] width 29 height 29
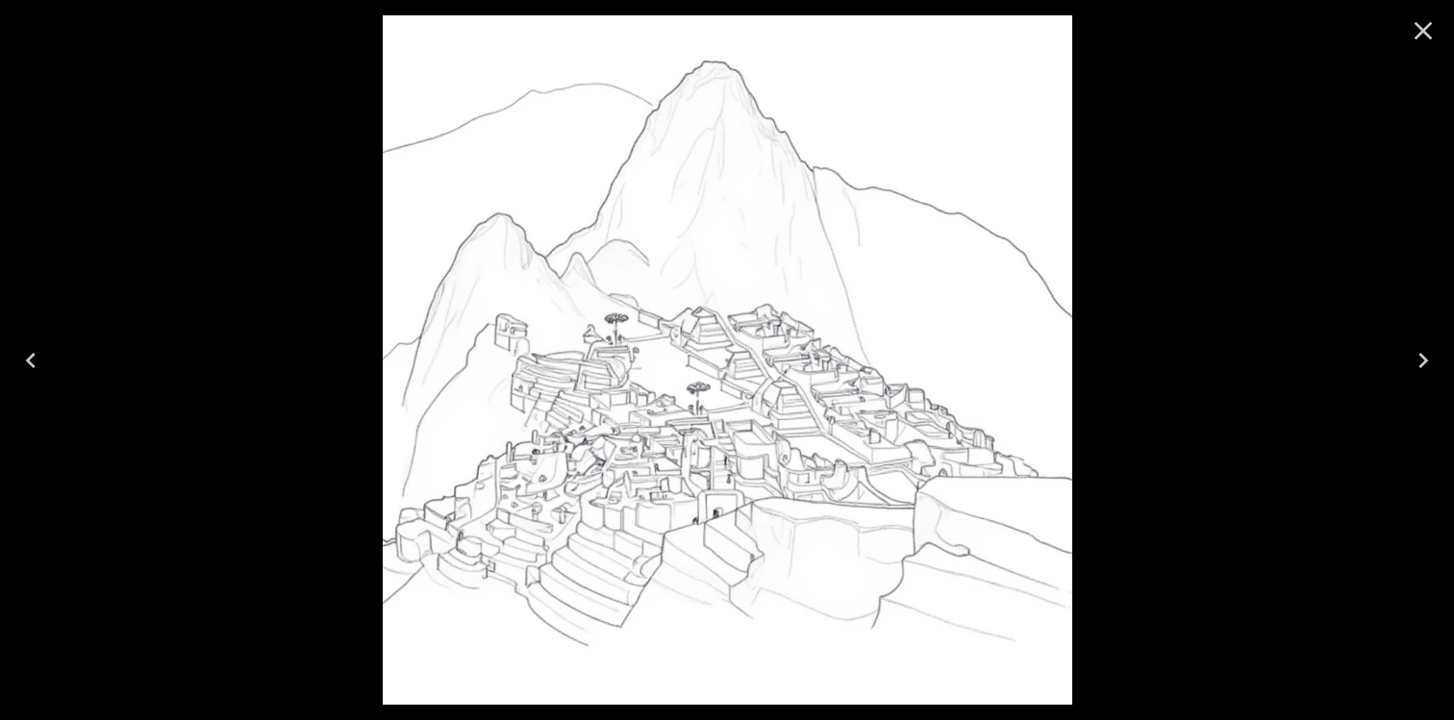
click at [1417, 32] on icon "Close" at bounding box center [1422, 30] width 31 height 31
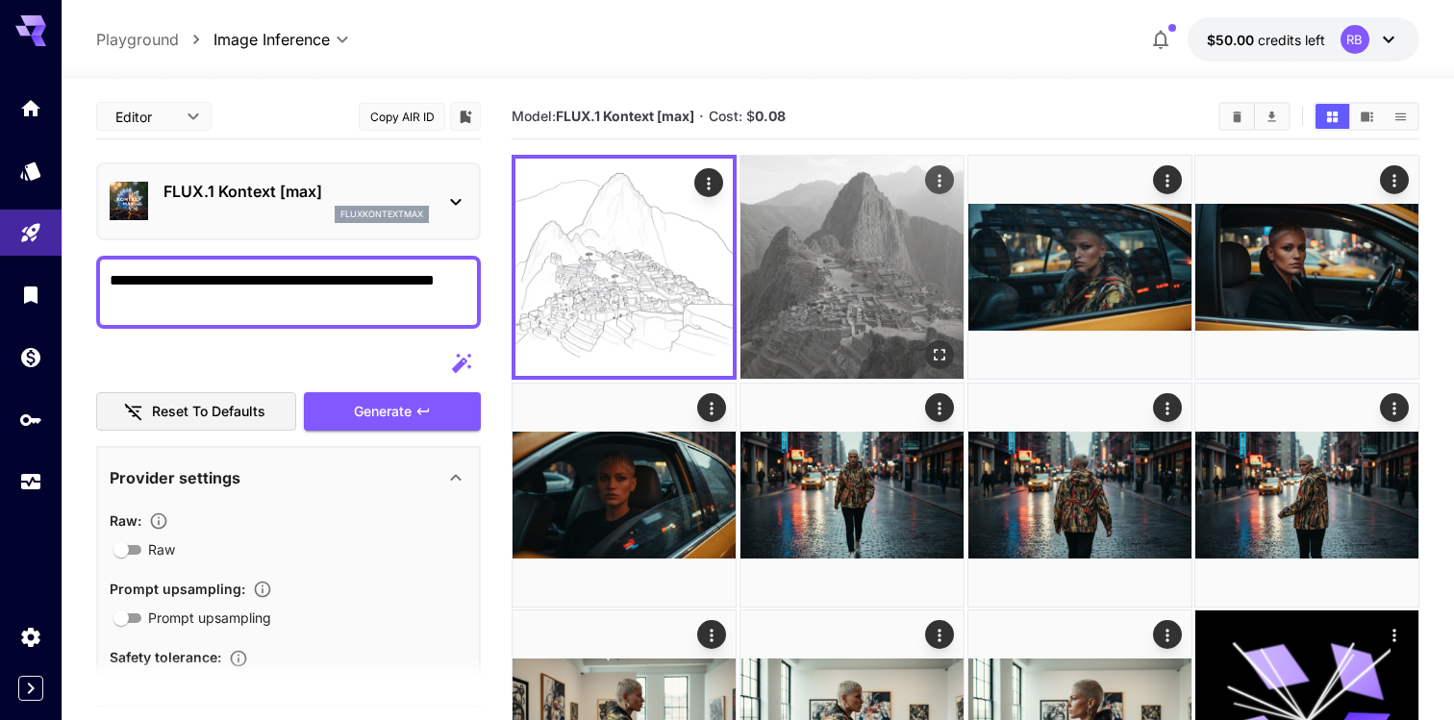
click at [894, 261] on img at bounding box center [851, 267] width 223 height 223
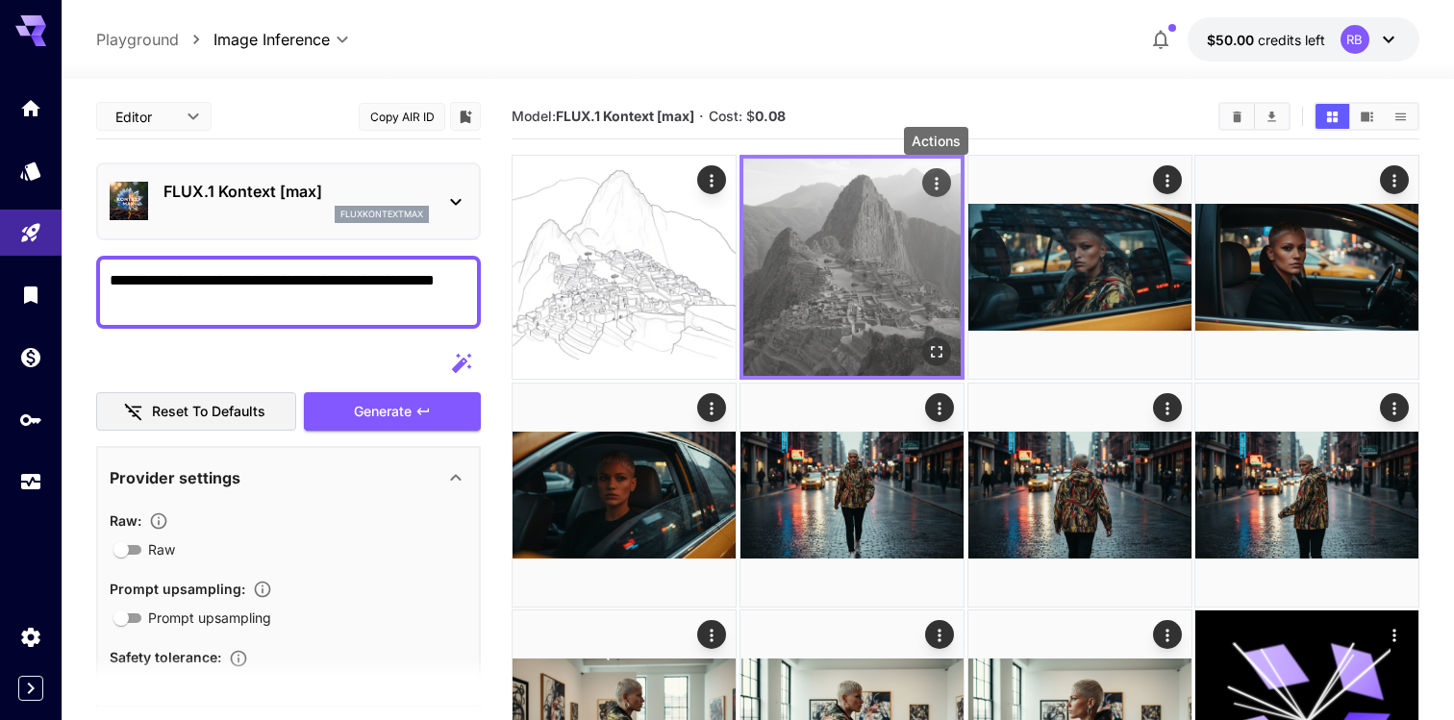
click at [941, 183] on icon "Actions" at bounding box center [935, 183] width 19 height 19
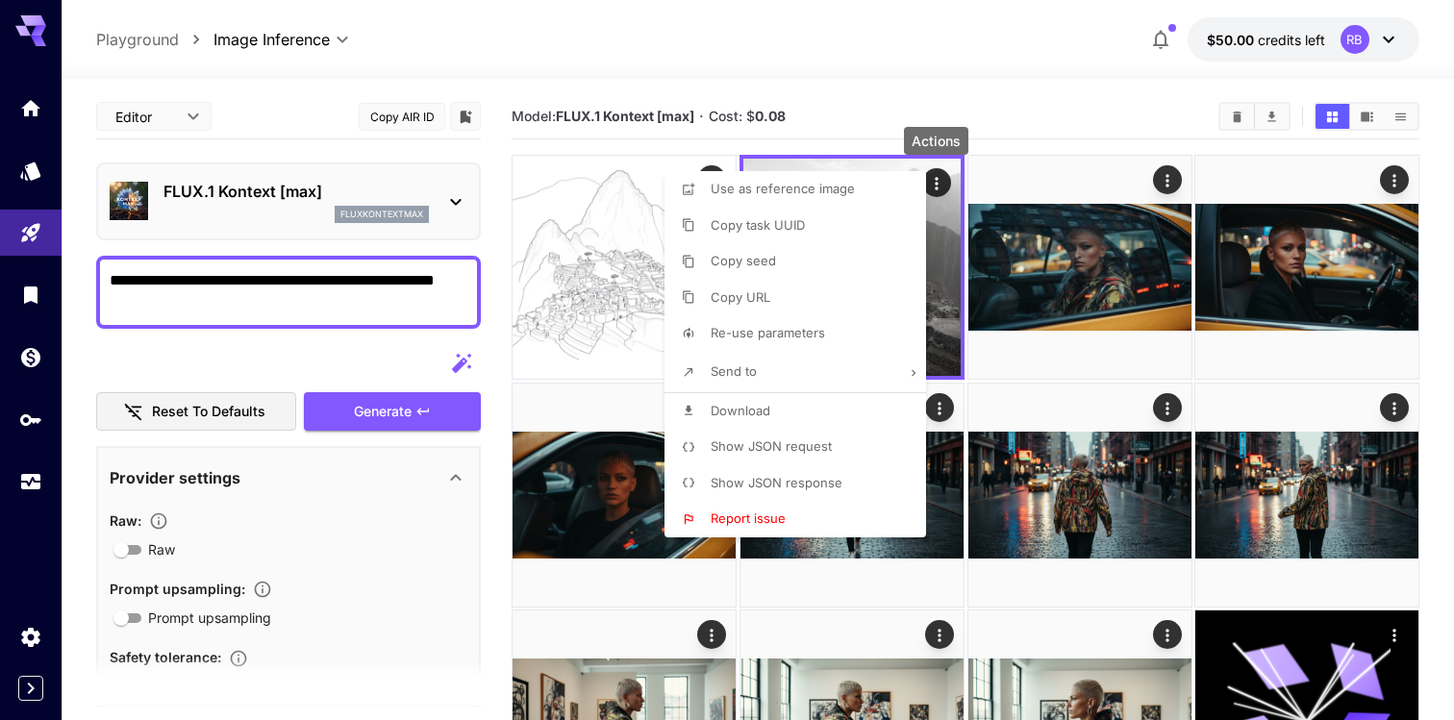
click at [896, 152] on div at bounding box center [727, 360] width 1454 height 720
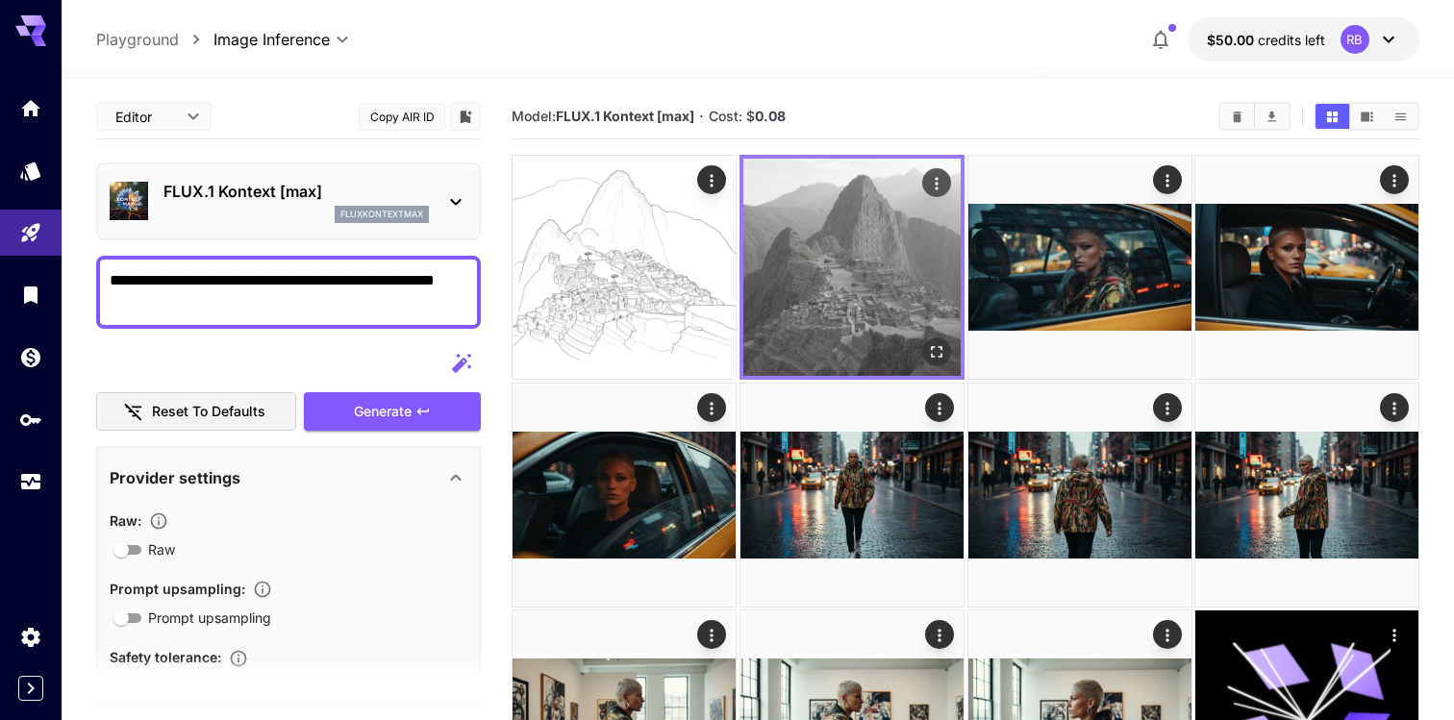
click at [890, 175] on img at bounding box center [851, 267] width 217 height 217
click at [942, 187] on icon "Actions" at bounding box center [935, 183] width 19 height 19
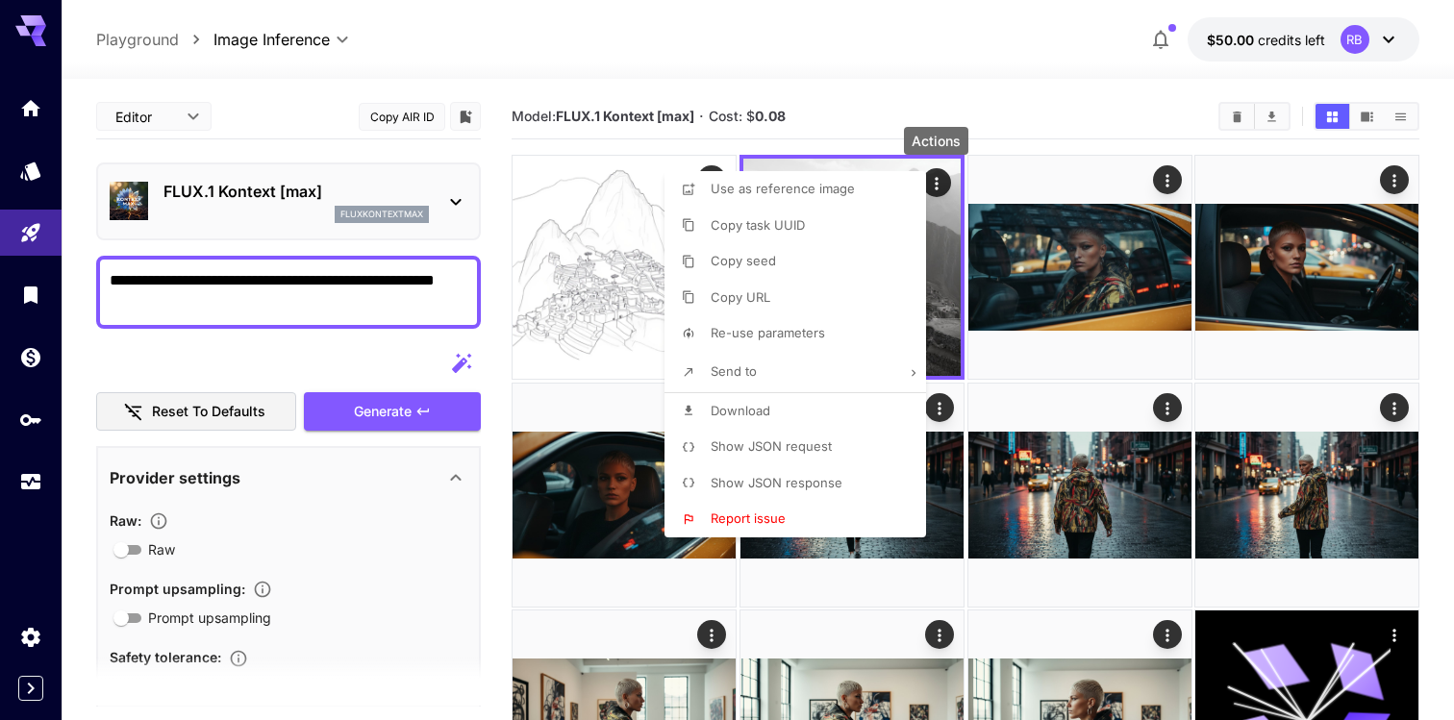
click at [801, 424] on li "Download" at bounding box center [800, 411] width 273 height 37
click at [879, 149] on div at bounding box center [727, 360] width 1454 height 720
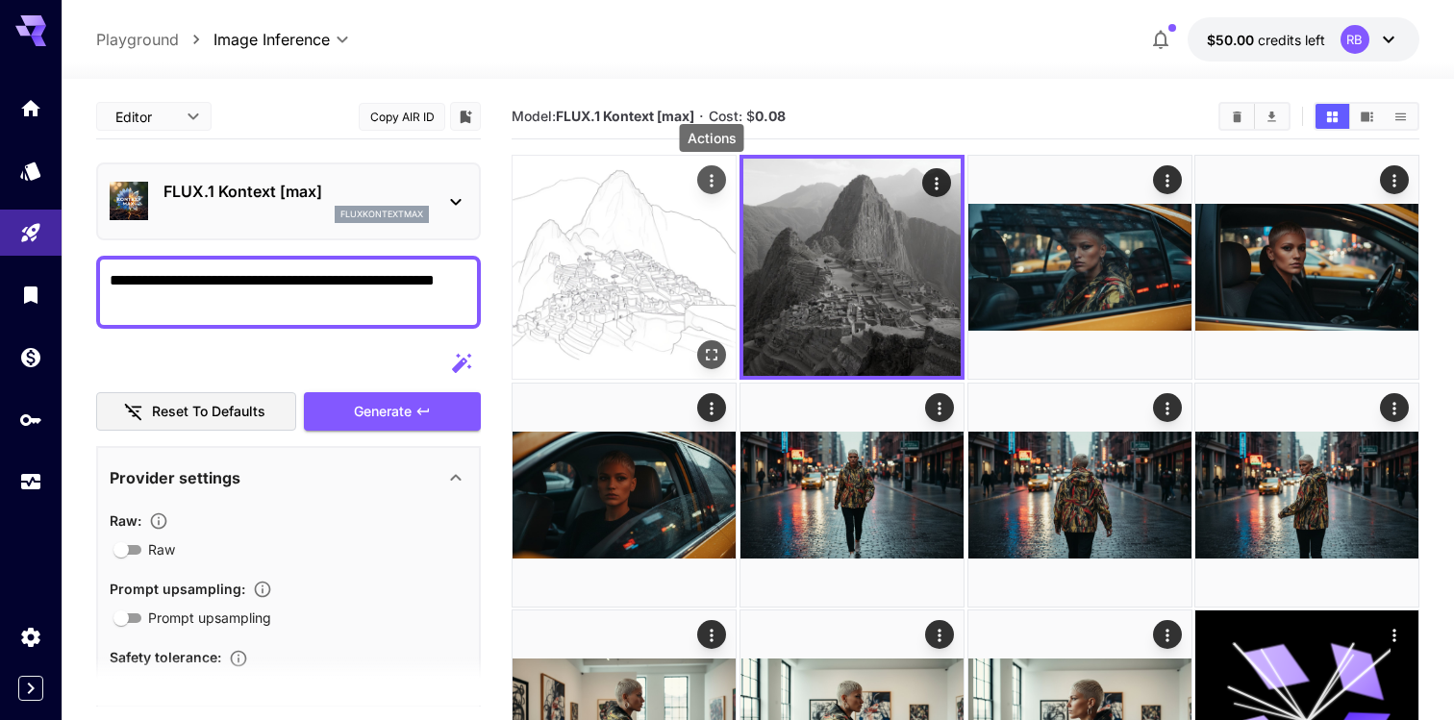
click at [716, 177] on icon "Actions" at bounding box center [711, 180] width 19 height 19
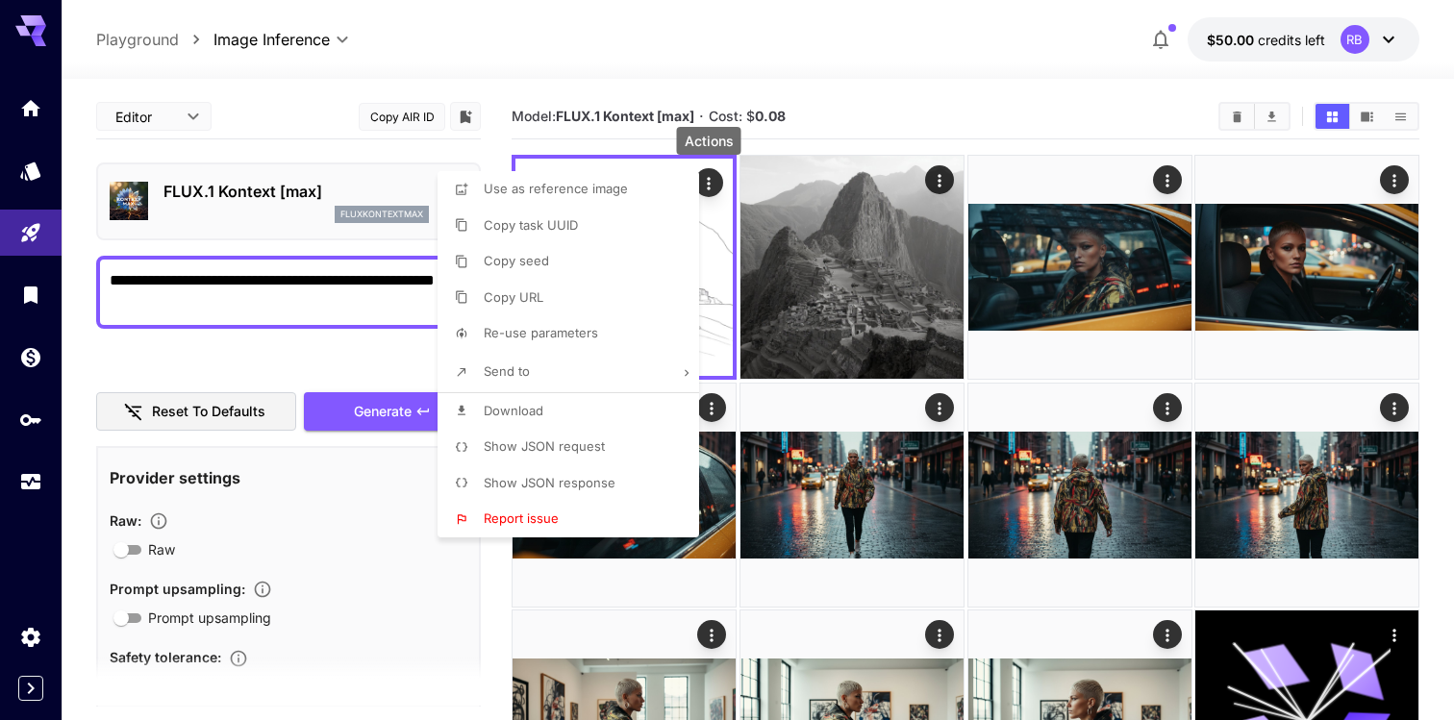
click at [604, 410] on li "Download" at bounding box center [573, 411] width 273 height 37
click at [1001, 108] on div at bounding box center [727, 360] width 1454 height 720
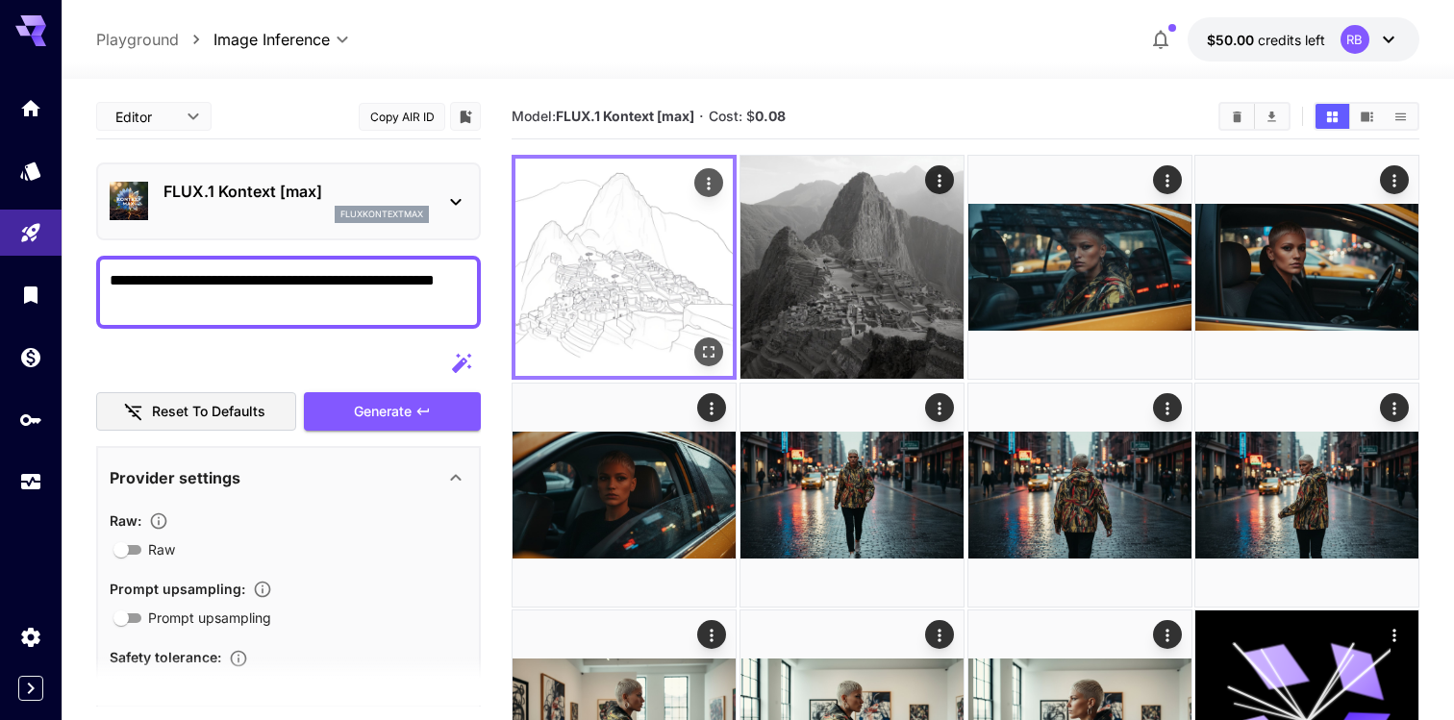
click at [715, 186] on icon "Actions" at bounding box center [708, 183] width 19 height 19
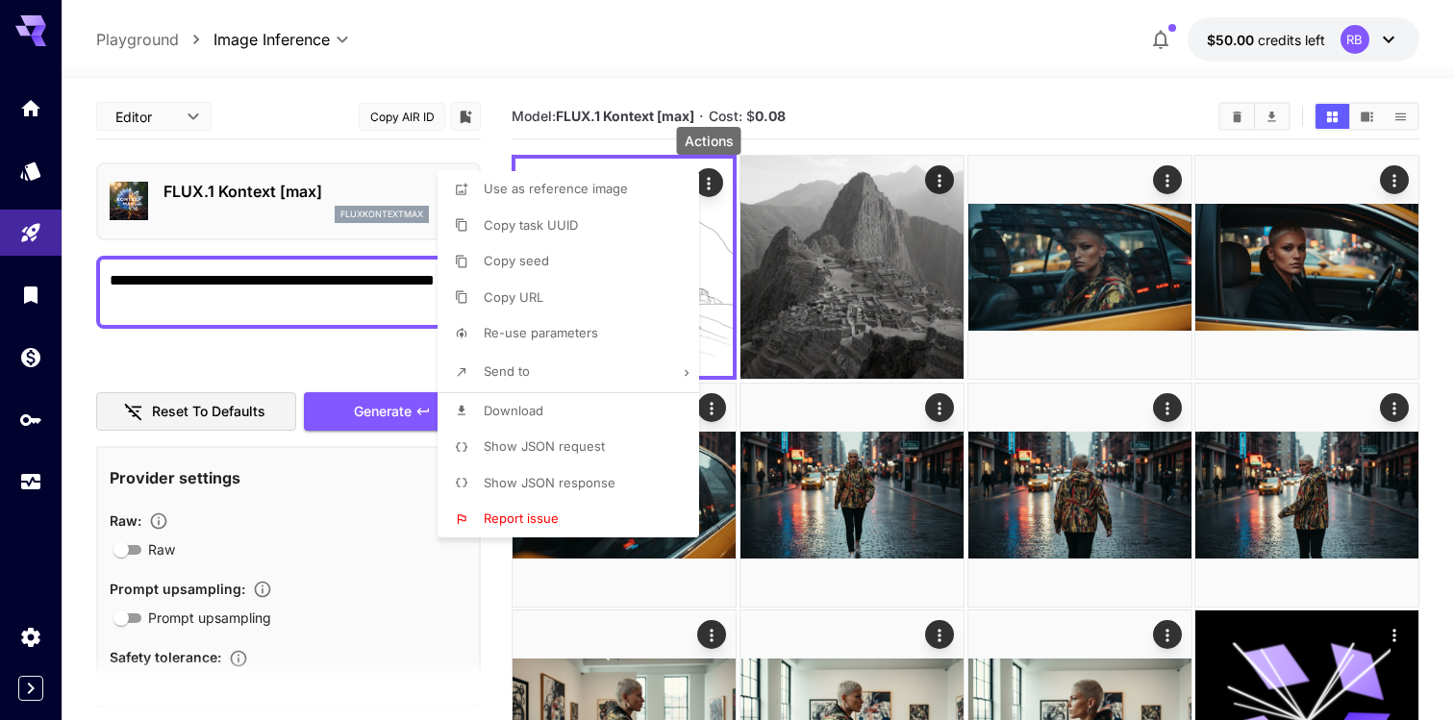
click at [930, 62] on div at bounding box center [727, 360] width 1454 height 720
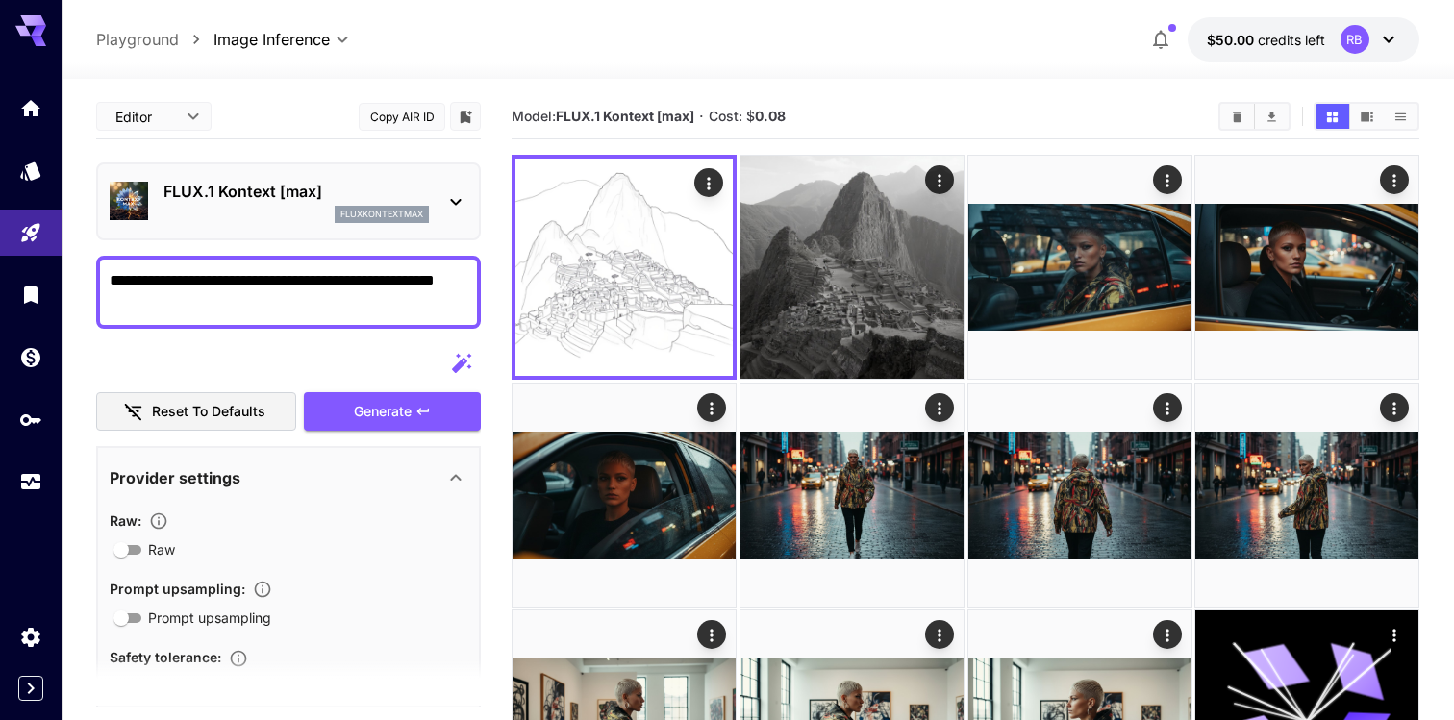
click at [459, 208] on icon at bounding box center [455, 201] width 23 height 23
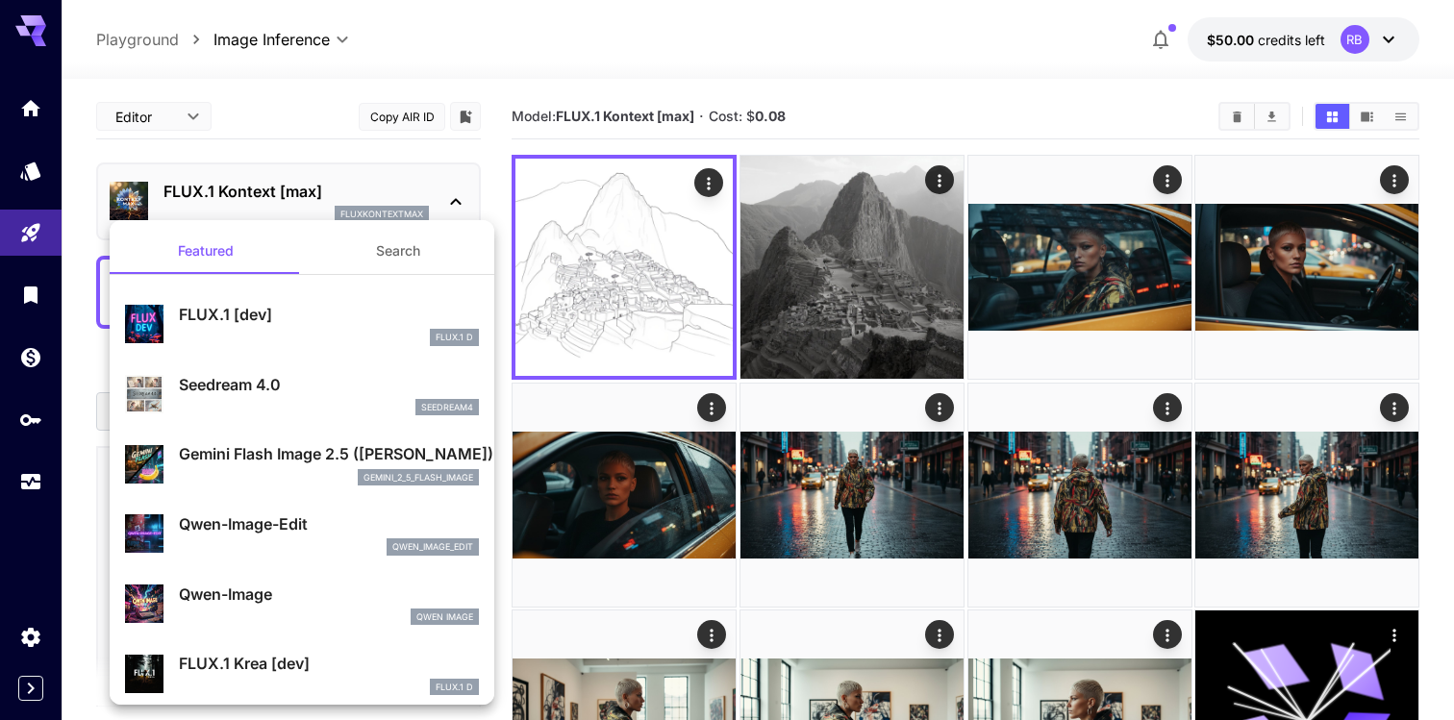
click at [459, 208] on div at bounding box center [727, 360] width 1454 height 720
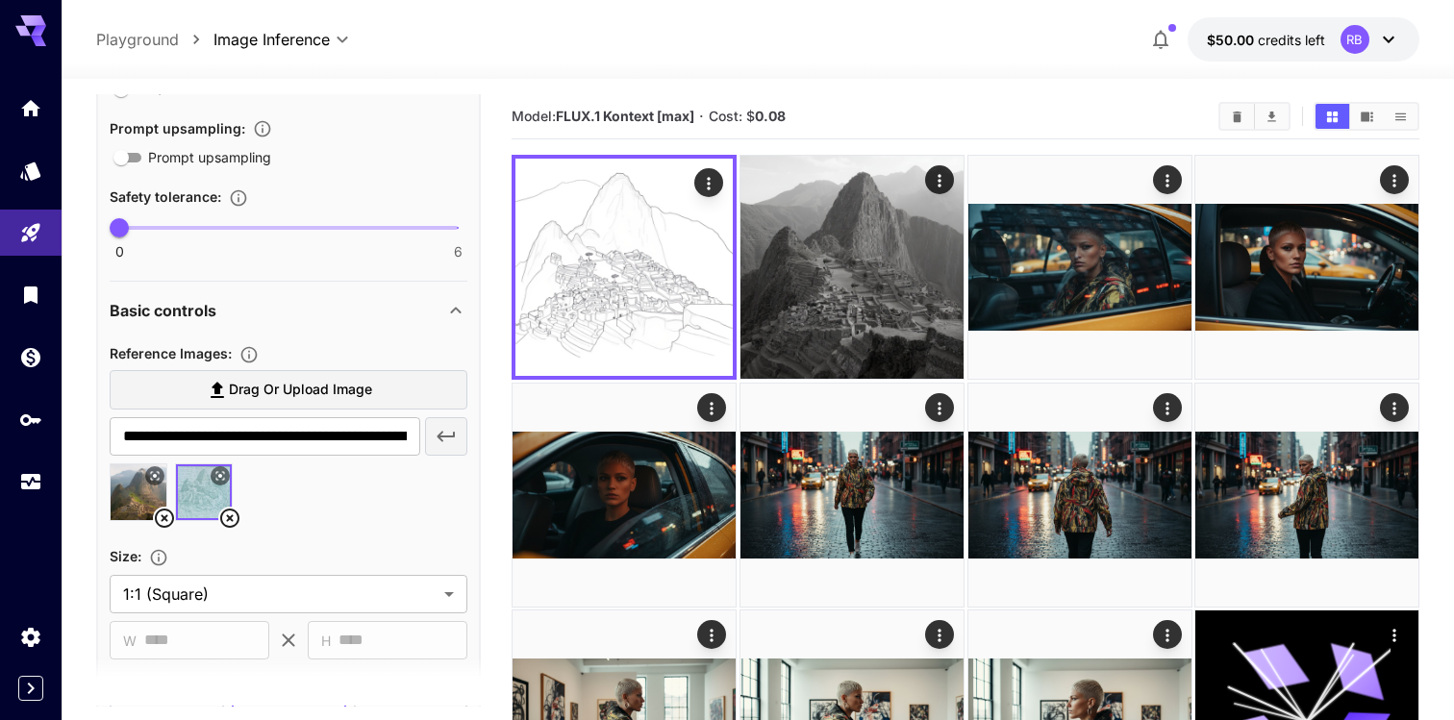
scroll to position [471, 0]
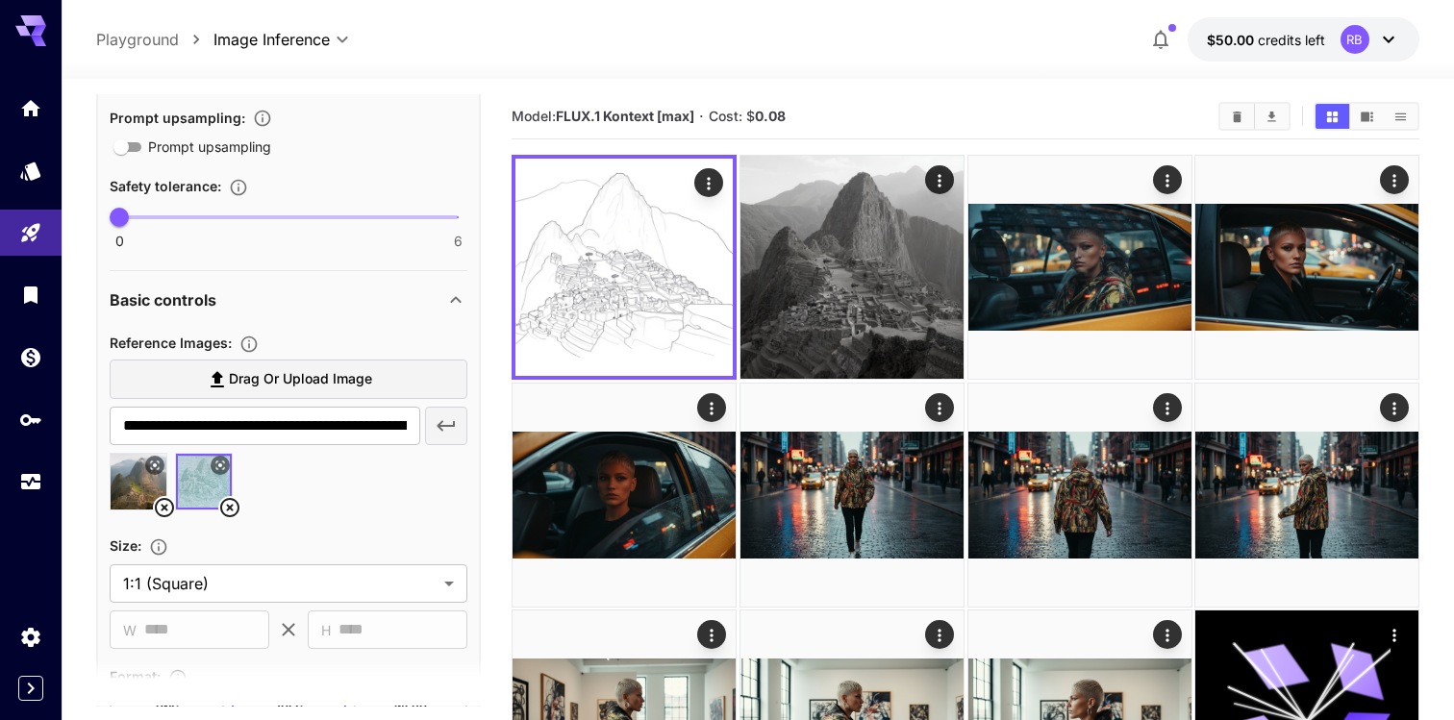
click at [228, 508] on icon at bounding box center [229, 507] width 19 height 19
click at [168, 508] on icon at bounding box center [164, 507] width 23 height 23
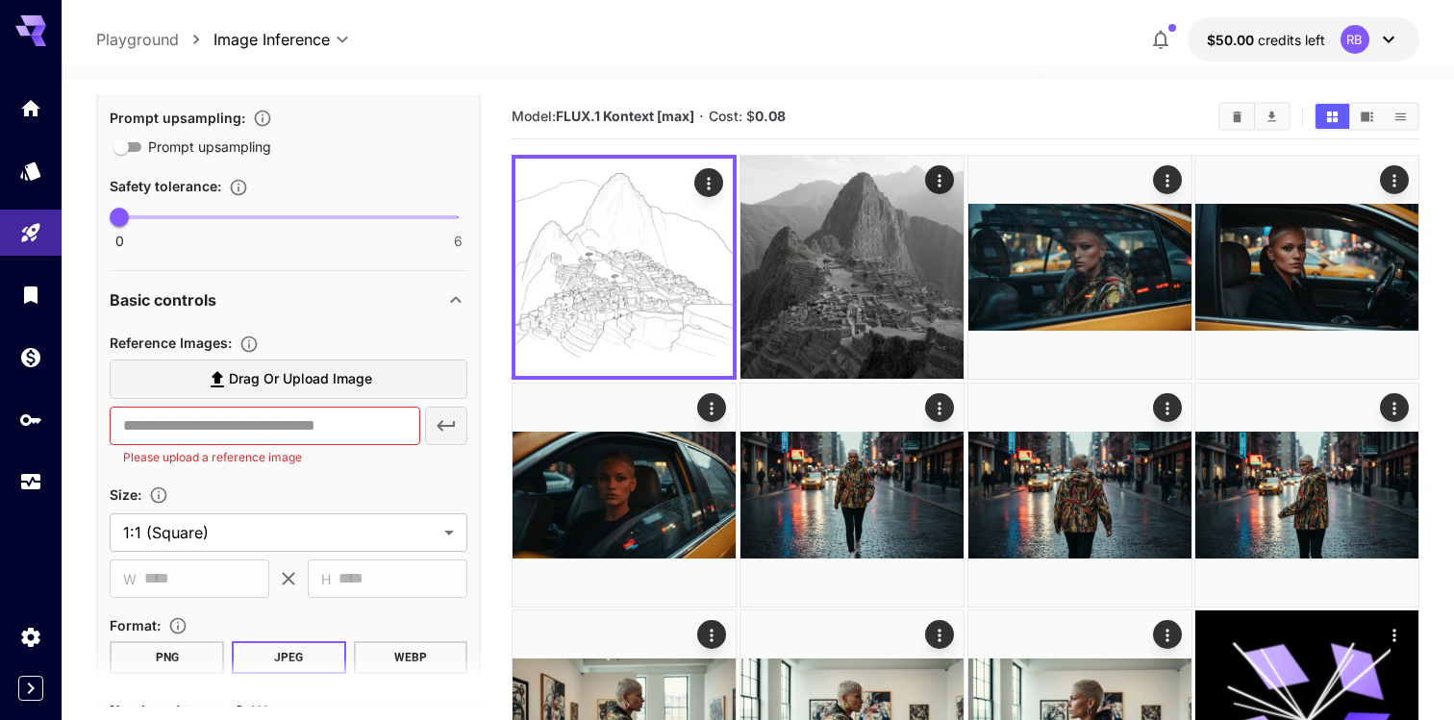
click at [246, 386] on span "Drag or upload image" at bounding box center [300, 379] width 143 height 24
click at [0, 0] on input "Drag or upload image" at bounding box center [0, 0] width 0 height 0
click at [332, 385] on span "Drag or upload image" at bounding box center [300, 379] width 143 height 24
click at [0, 0] on input "Drag or upload image" at bounding box center [0, 0] width 0 height 0
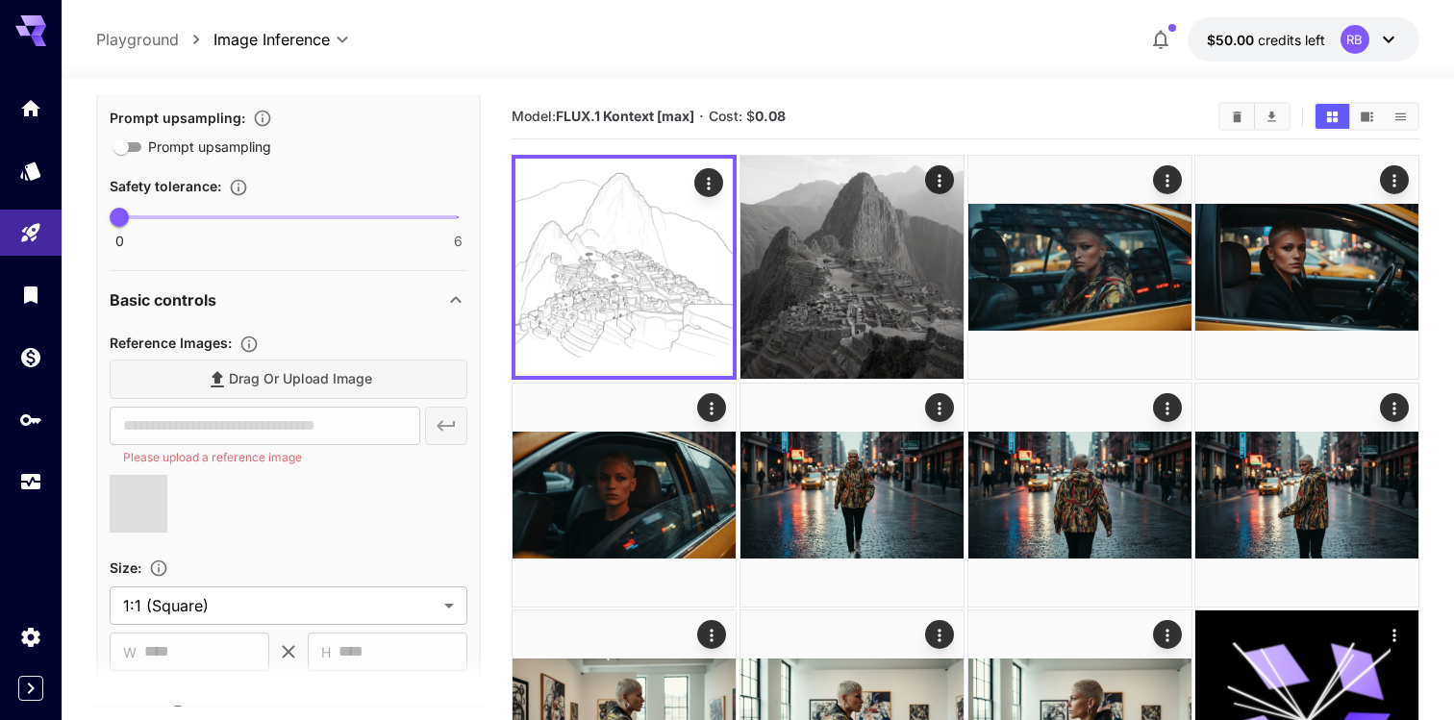
type input "**********"
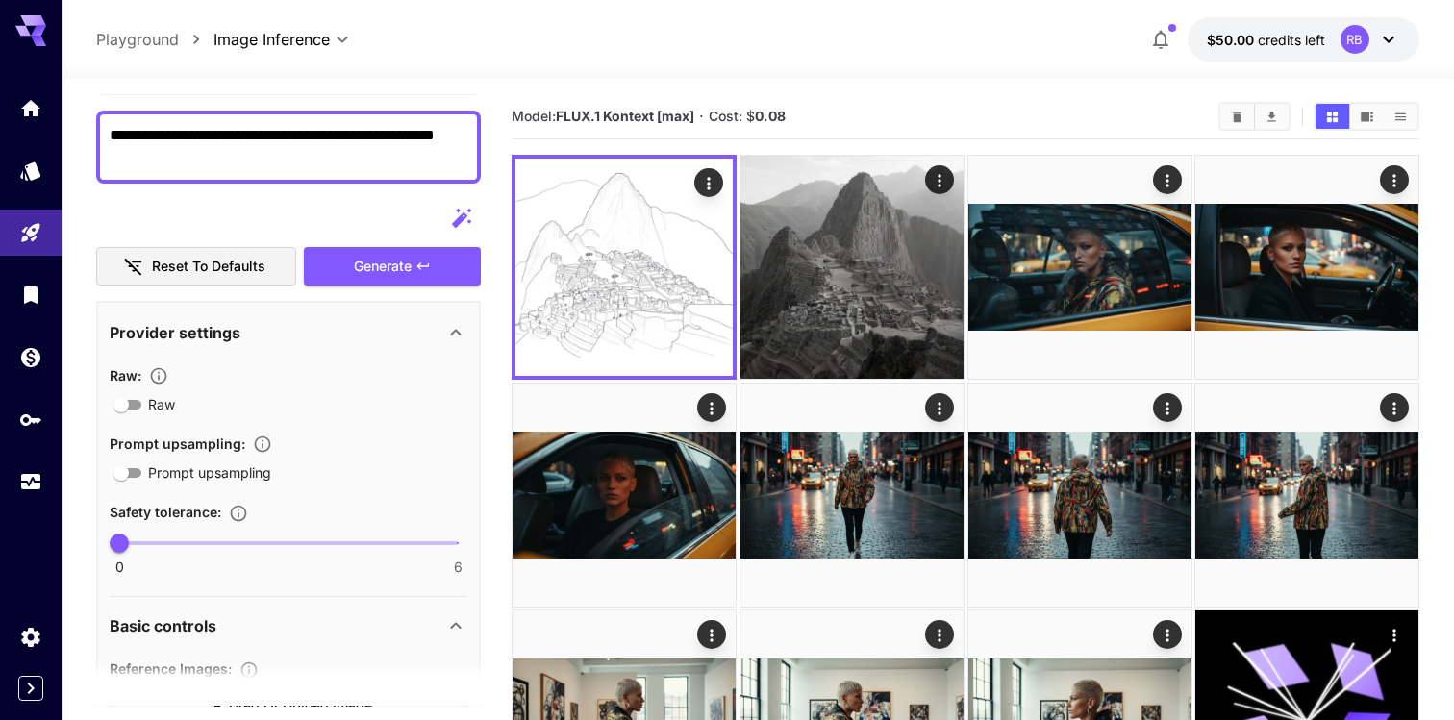
scroll to position [0, 0]
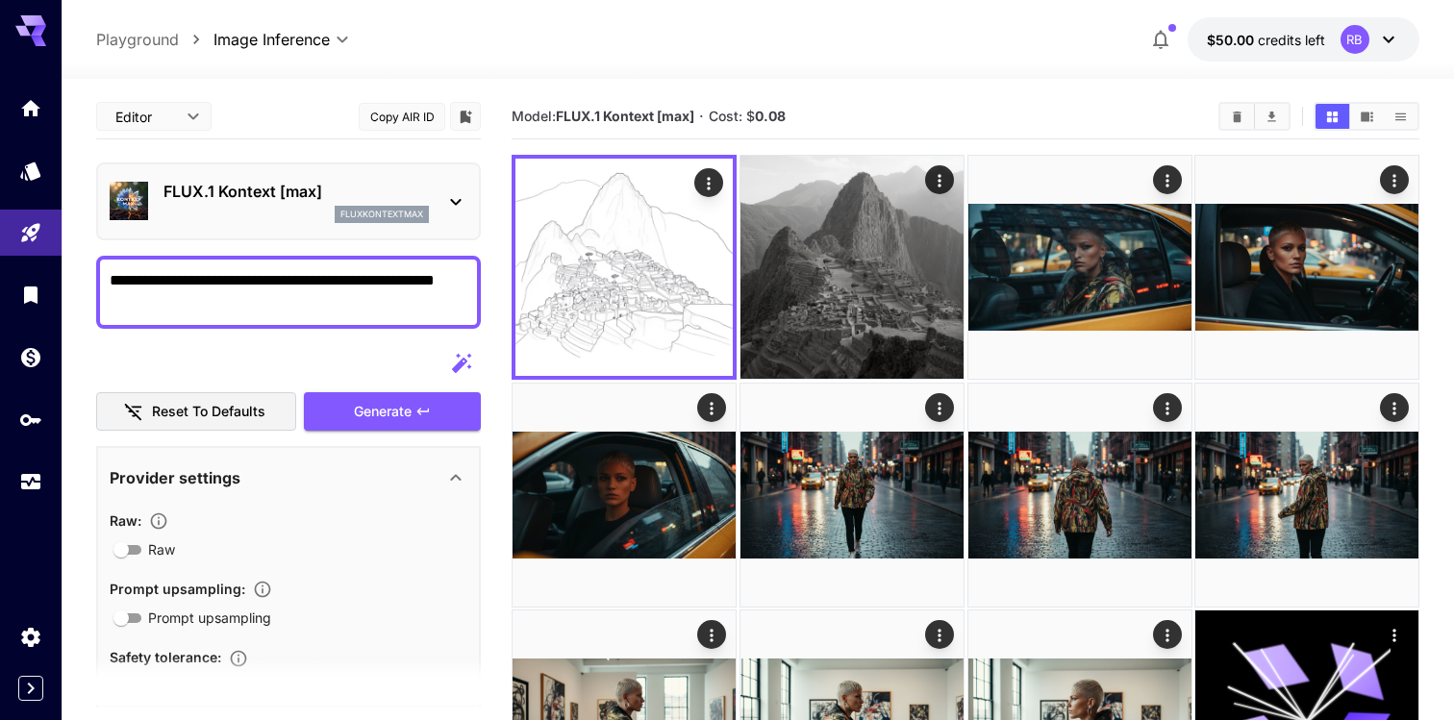
click at [235, 290] on textarea "**********" at bounding box center [289, 292] width 358 height 46
type textarea "**********"
click at [374, 411] on span "Generate" at bounding box center [383, 412] width 58 height 24
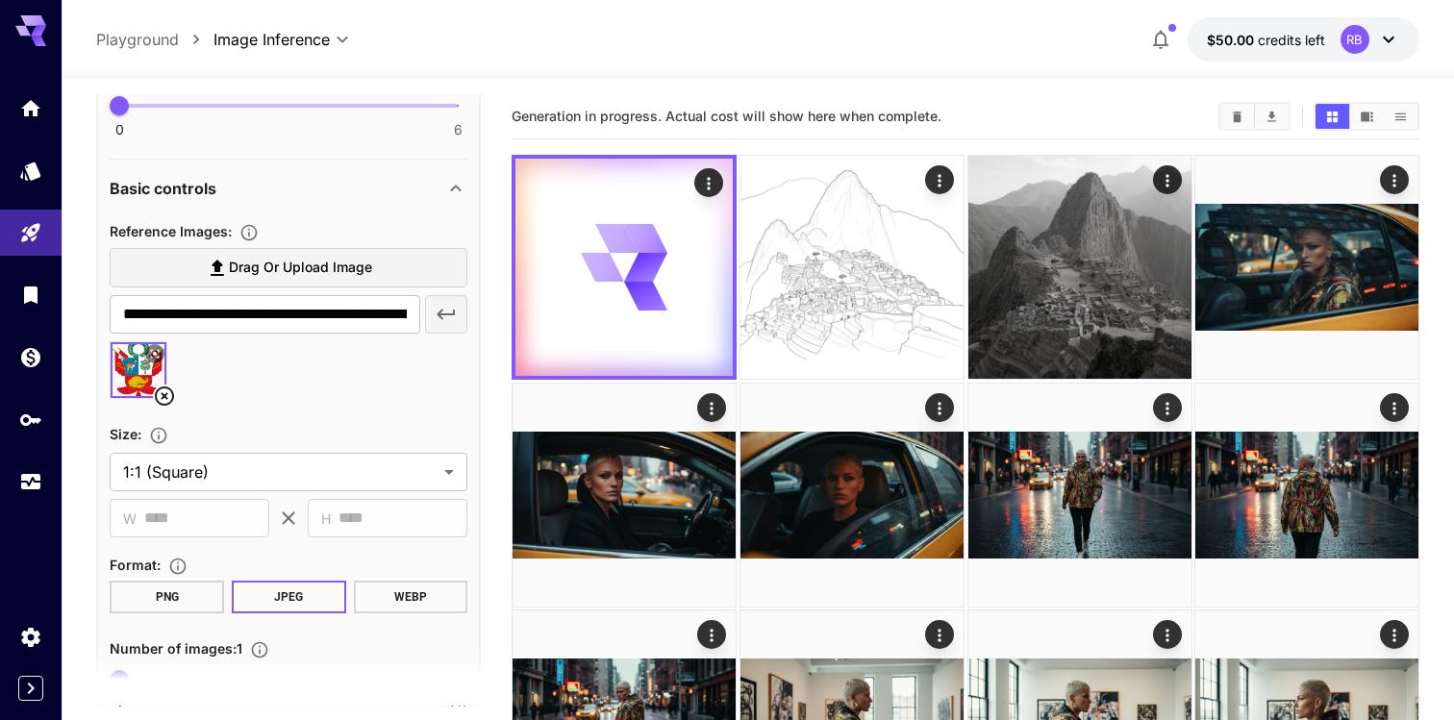
scroll to position [595, 0]
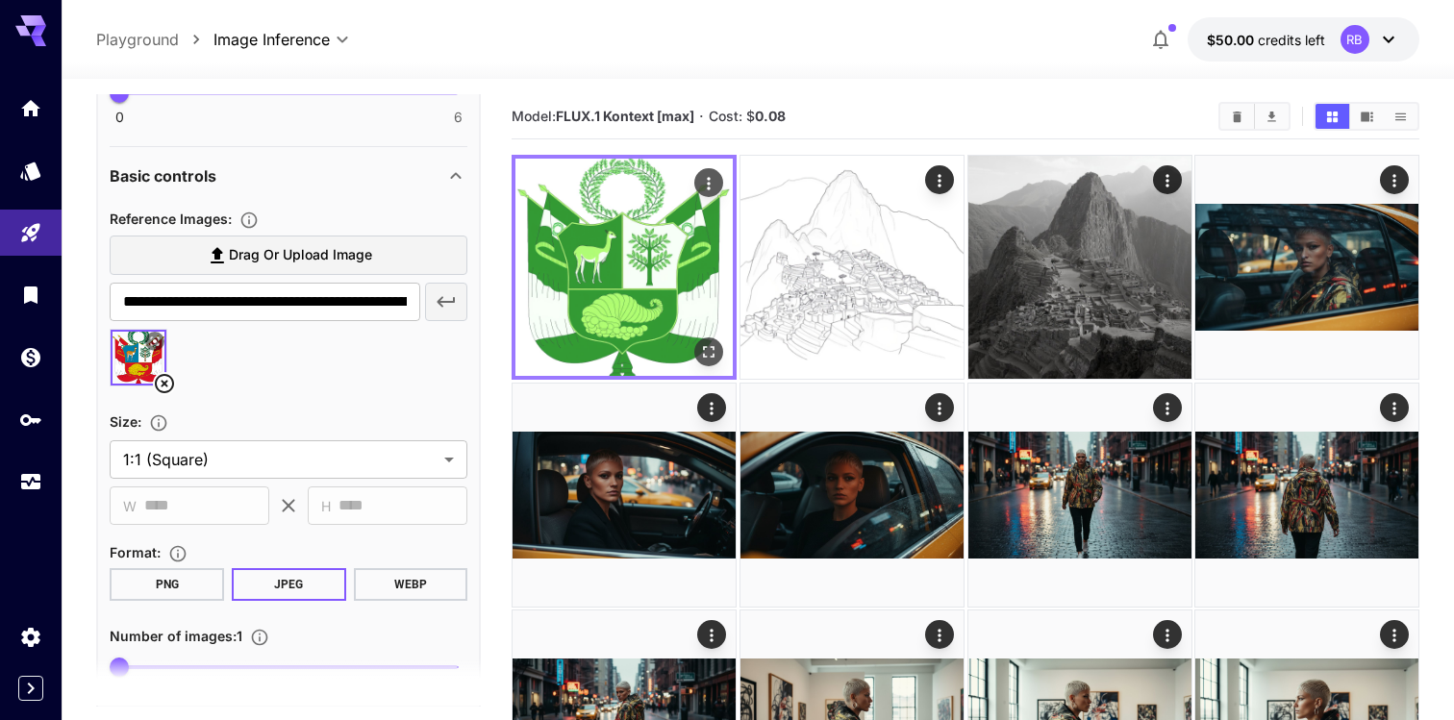
click at [668, 240] on img at bounding box center [623, 267] width 217 height 217
click at [703, 349] on icon "Open in fullscreen" at bounding box center [709, 352] width 12 height 12
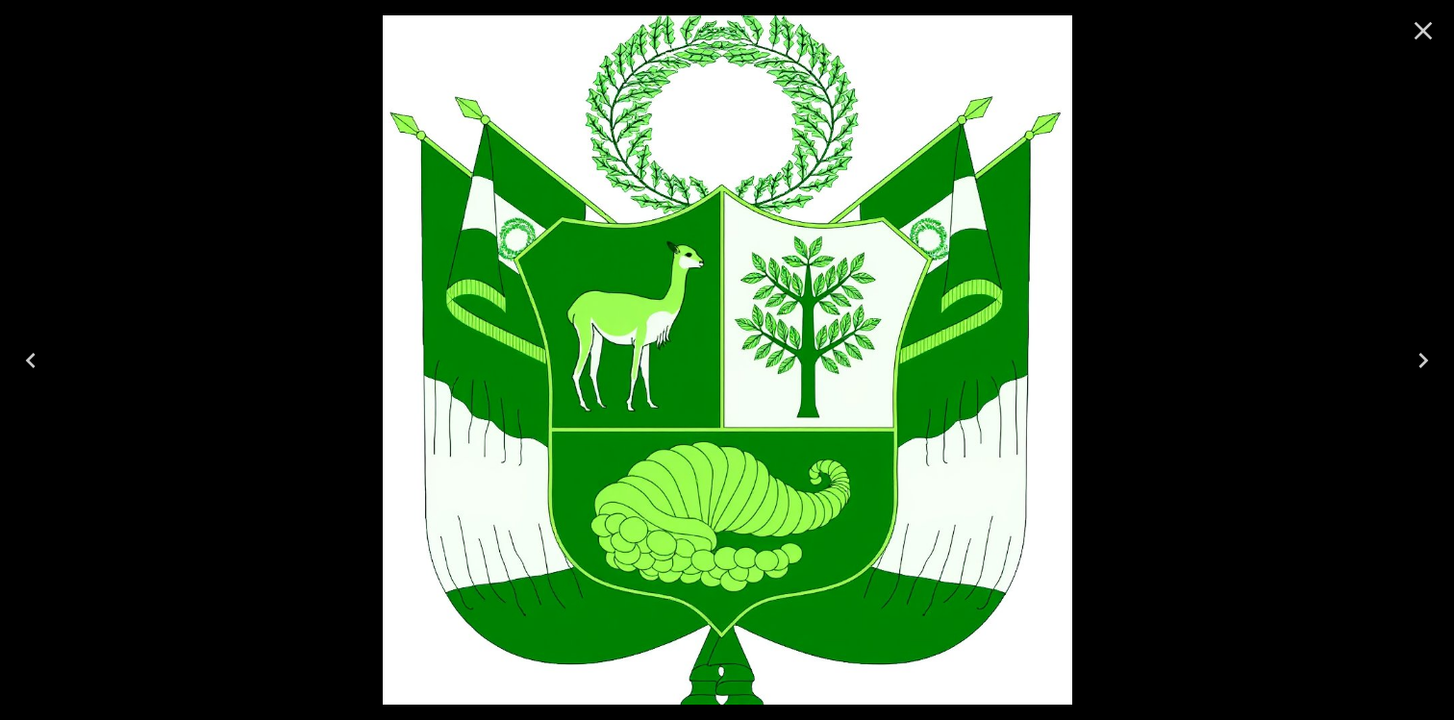
click at [1425, 29] on icon "Close" at bounding box center [1423, 31] width 18 height 18
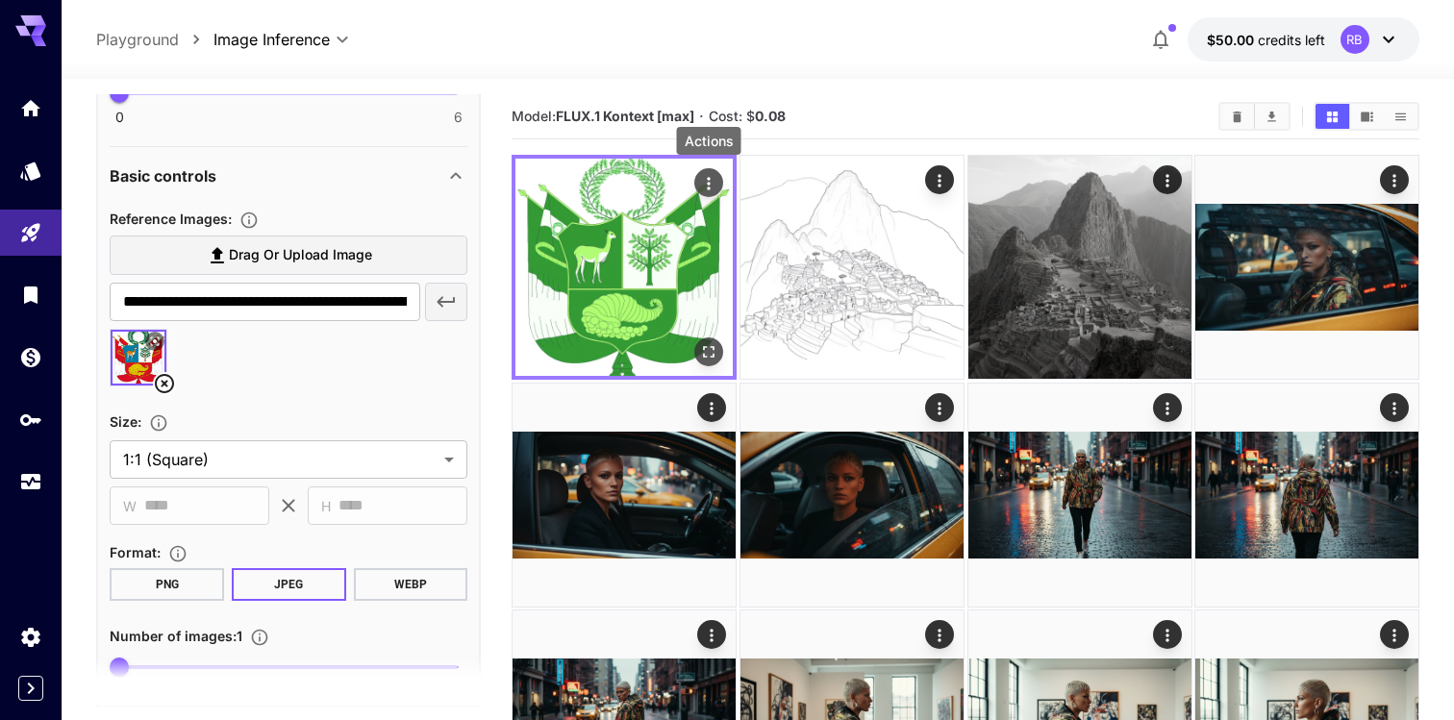
click at [716, 187] on icon "Actions" at bounding box center [708, 183] width 19 height 19
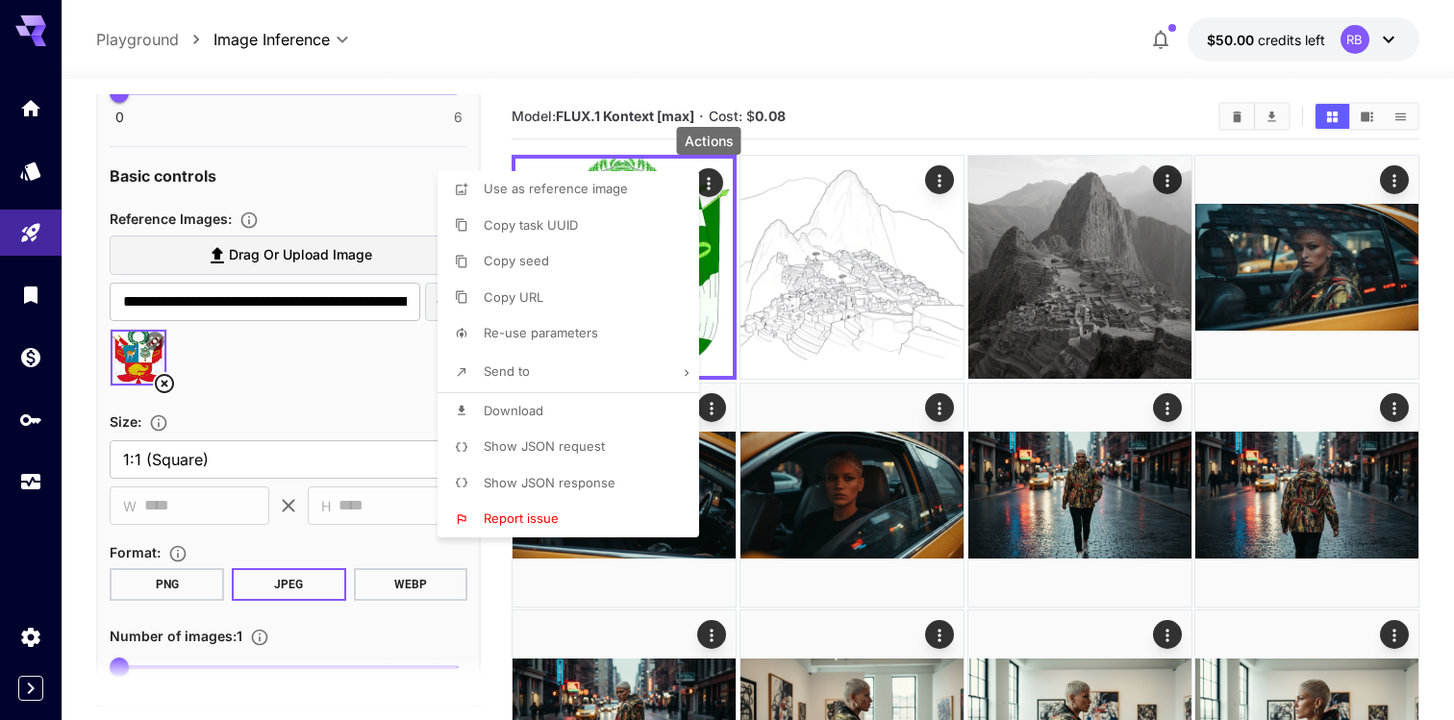
click at [618, 409] on li "Download" at bounding box center [573, 411] width 273 height 37
click at [892, 122] on div at bounding box center [727, 360] width 1454 height 720
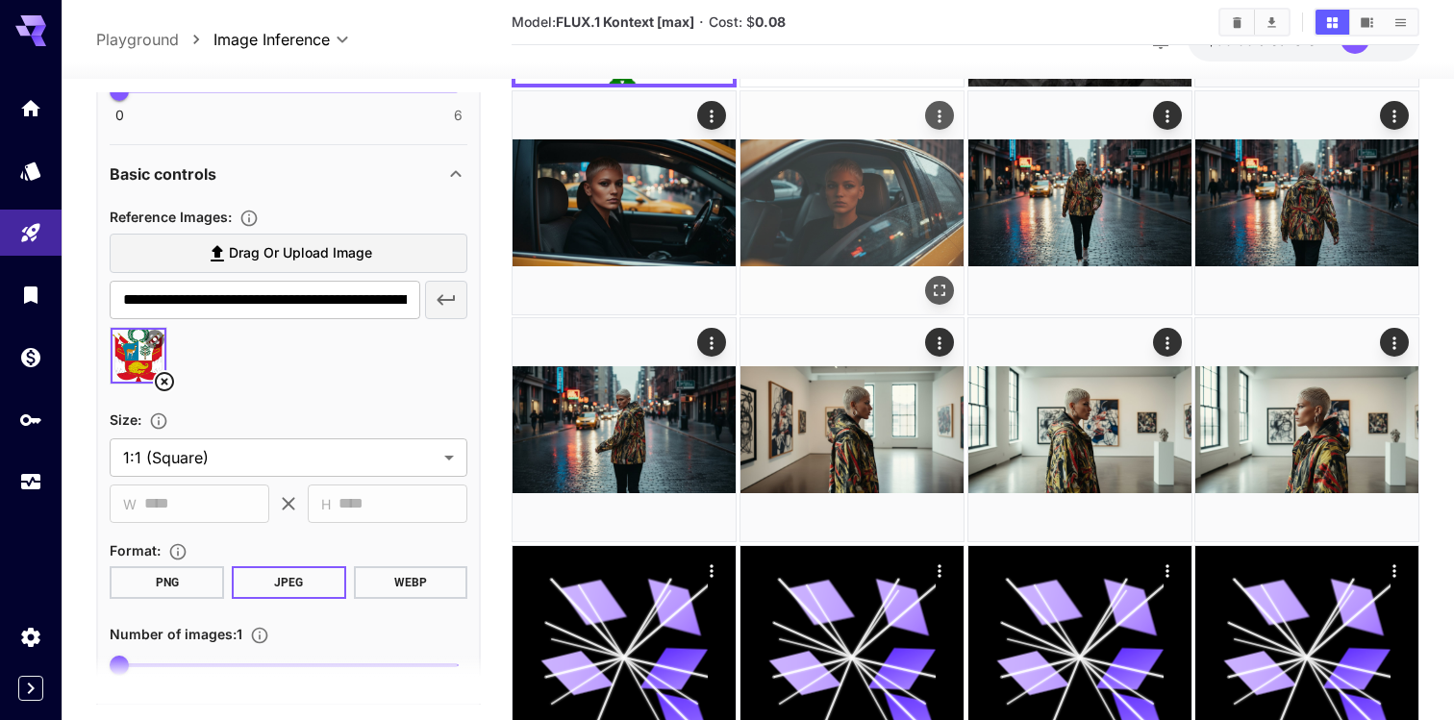
scroll to position [0, 0]
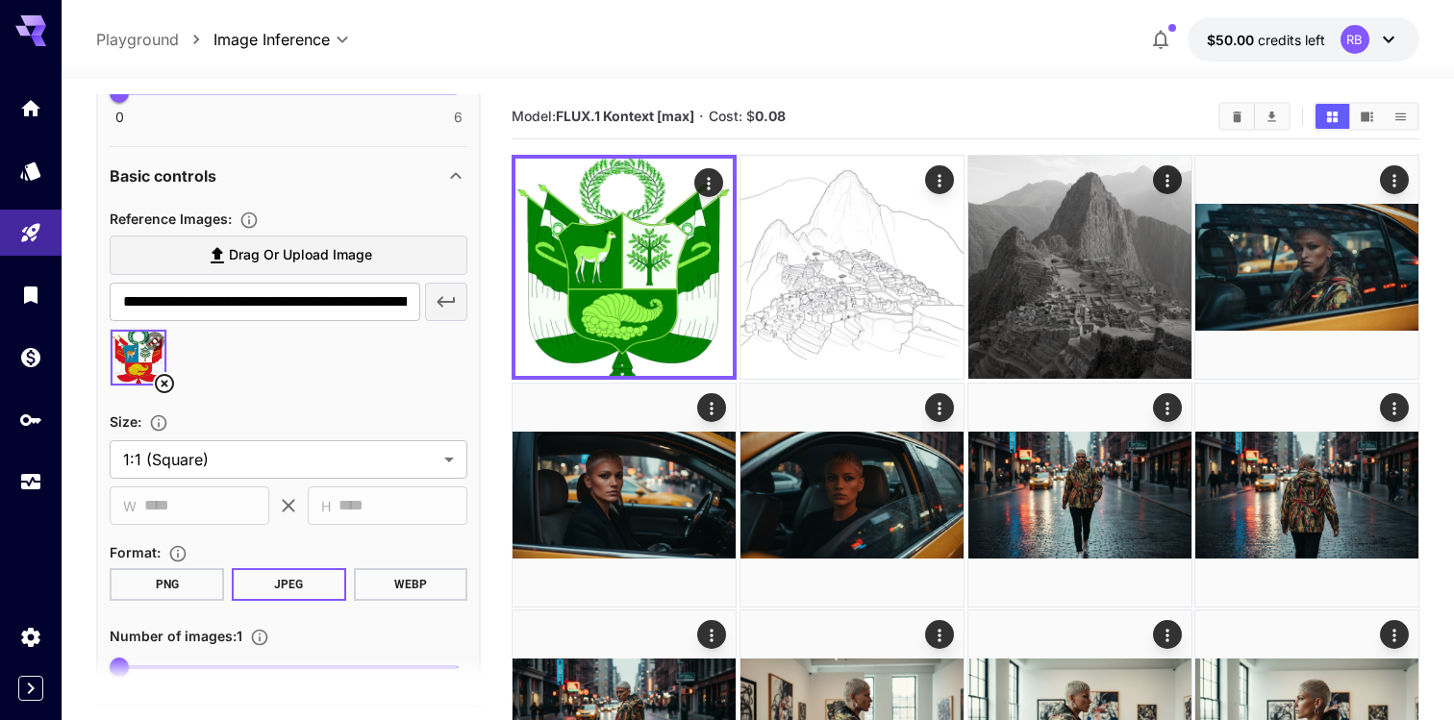
click at [1384, 49] on icon at bounding box center [1388, 39] width 23 height 23
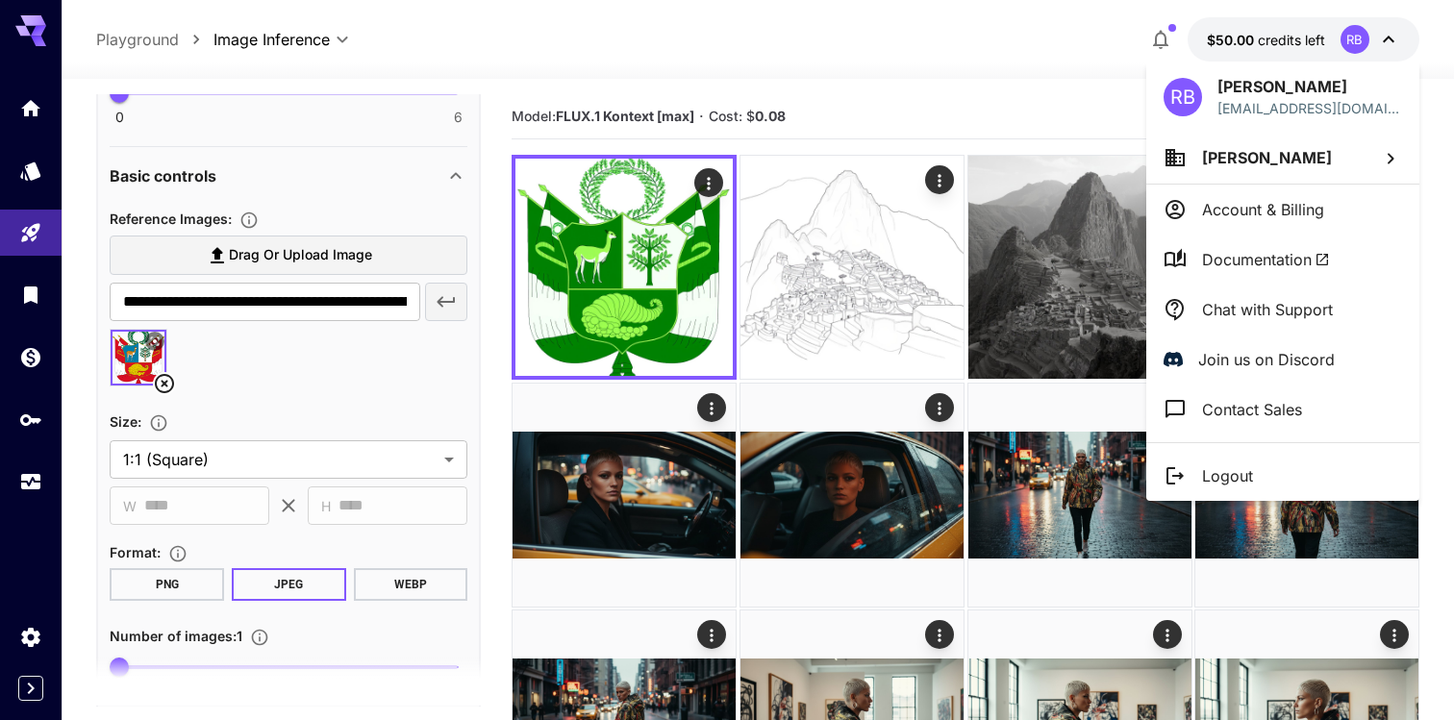
click at [1257, 468] on li "Logout" at bounding box center [1282, 476] width 273 height 50
